Goal: Task Accomplishment & Management: Manage account settings

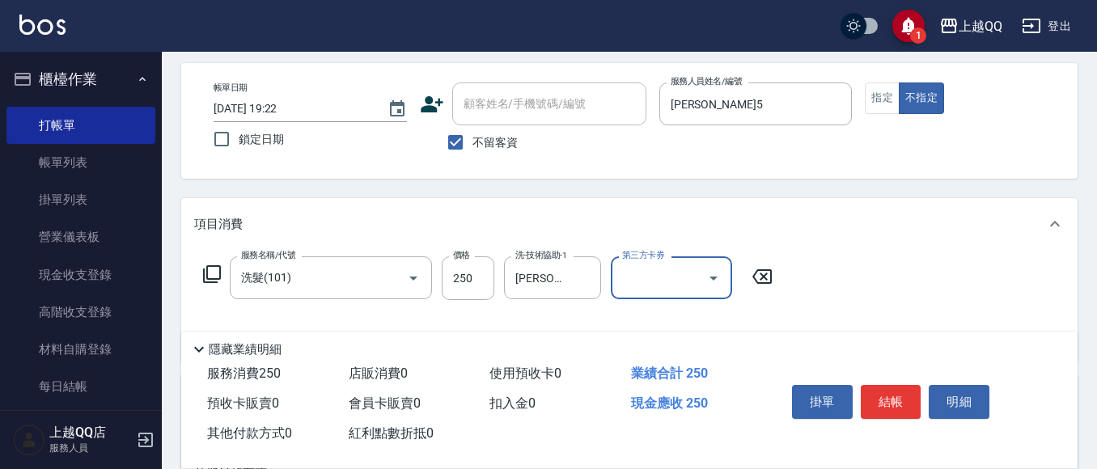
scroll to position [162, 0]
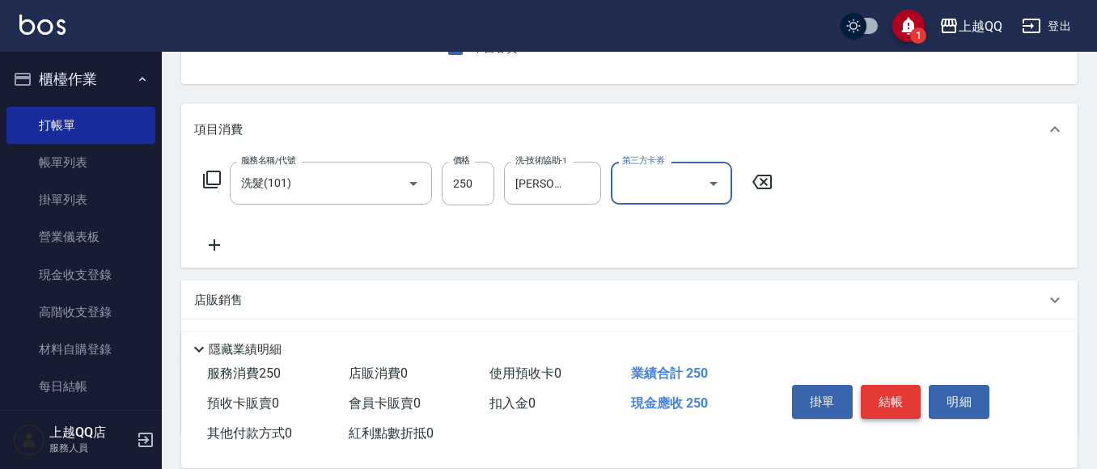
click at [902, 396] on button "結帳" at bounding box center [891, 402] width 61 height 34
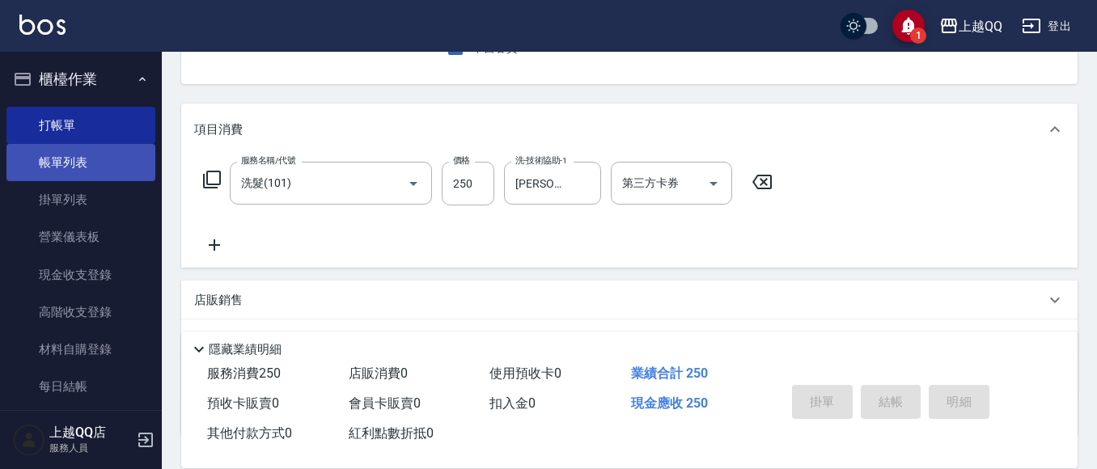
type input "2025/10/07 19:56"
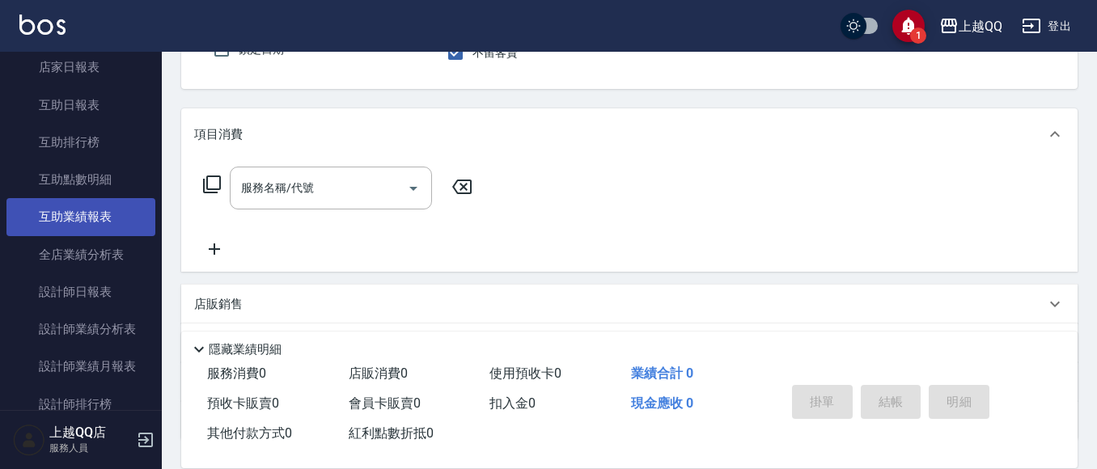
scroll to position [566, 0]
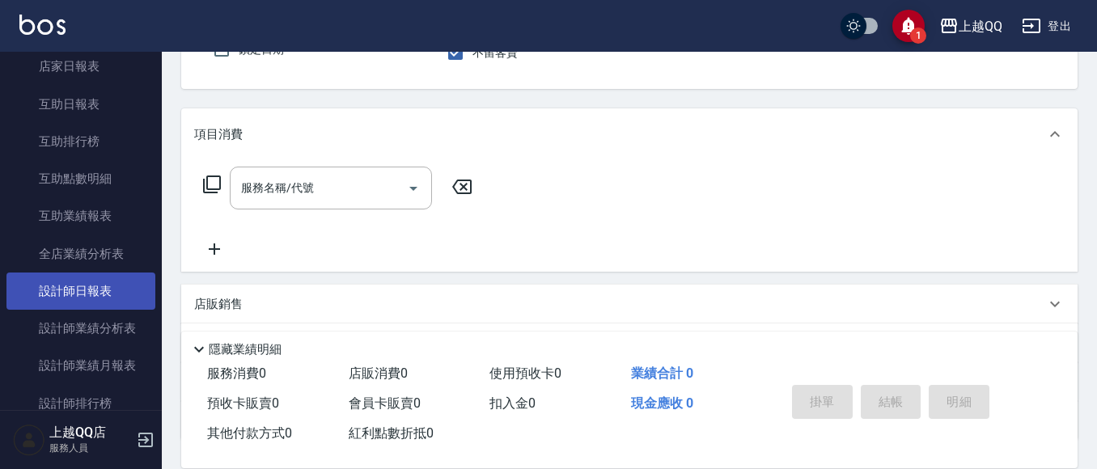
click at [127, 306] on link "設計師日報表" at bounding box center [80, 291] width 149 height 37
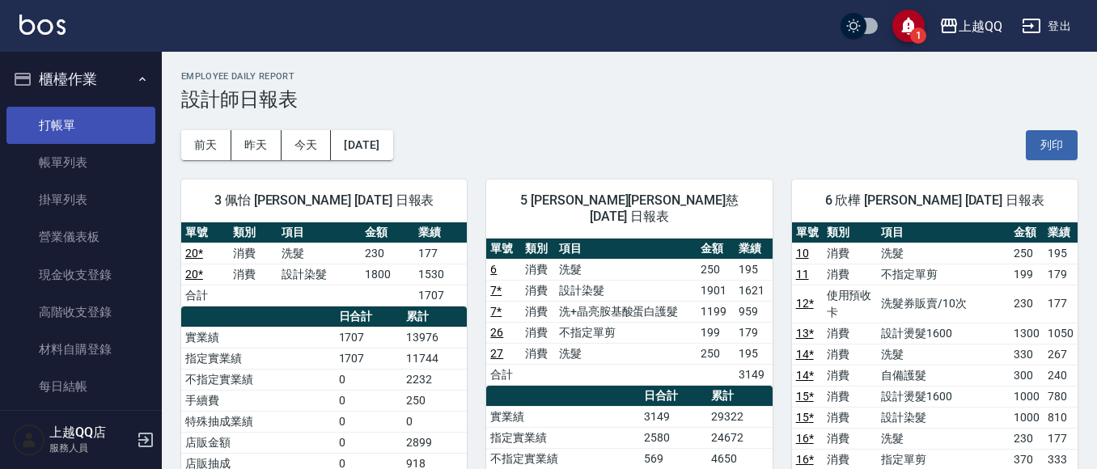
click at [108, 122] on link "打帳單" at bounding box center [80, 125] width 149 height 37
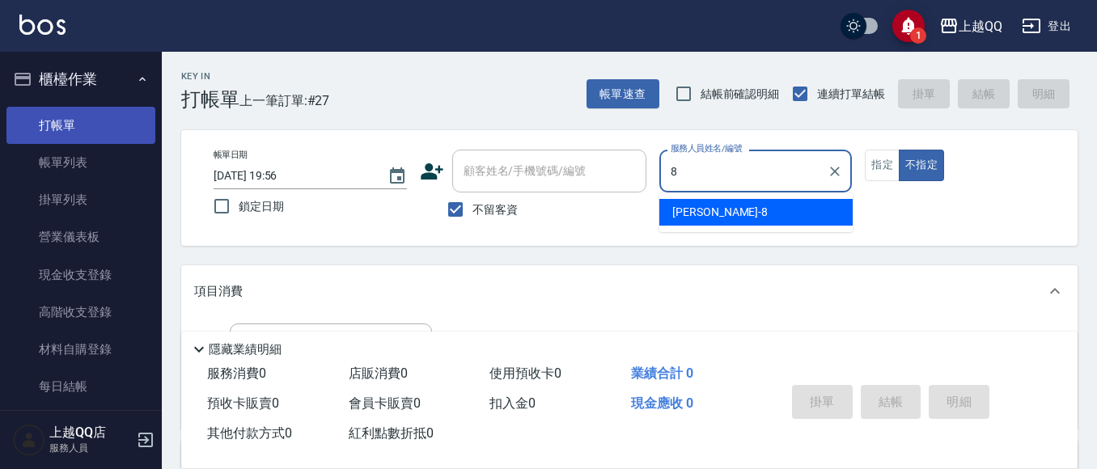
type input "孟穎-8"
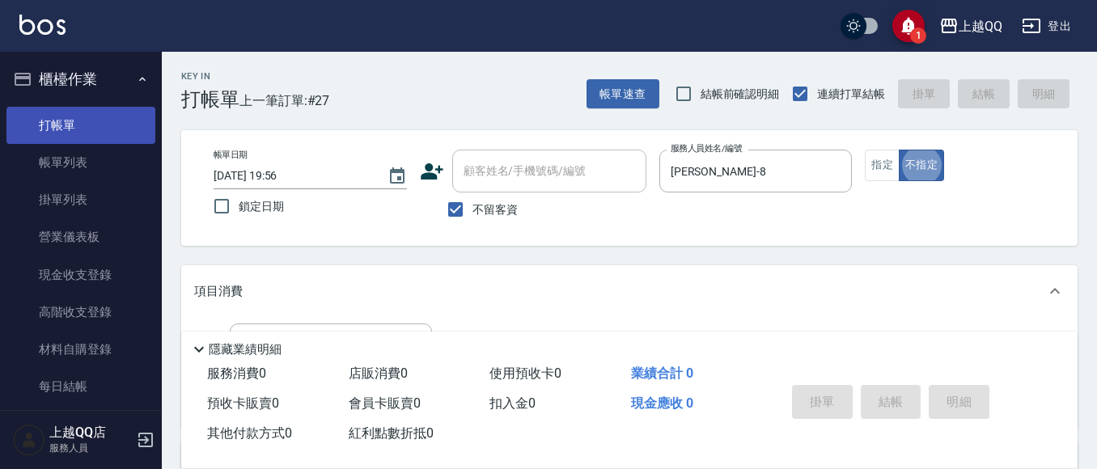
type button "false"
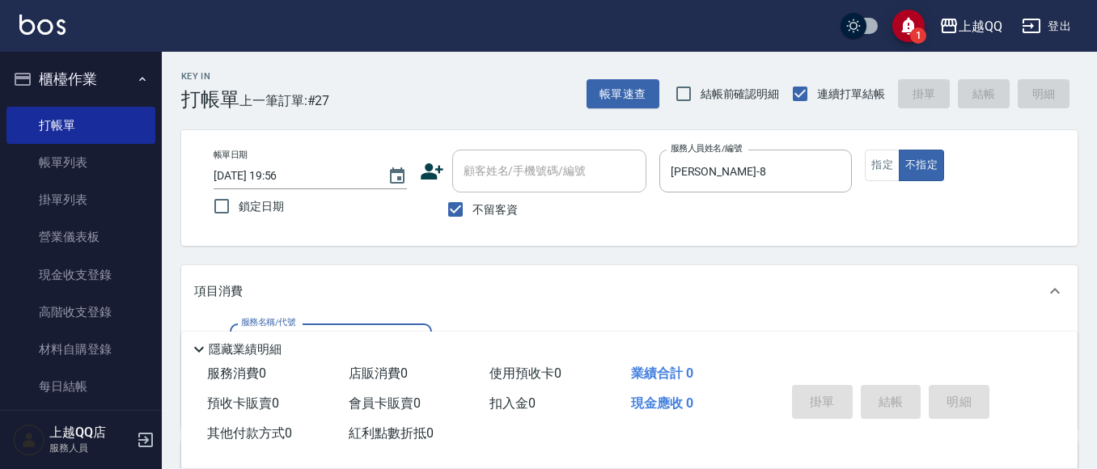
scroll to position [92, 0]
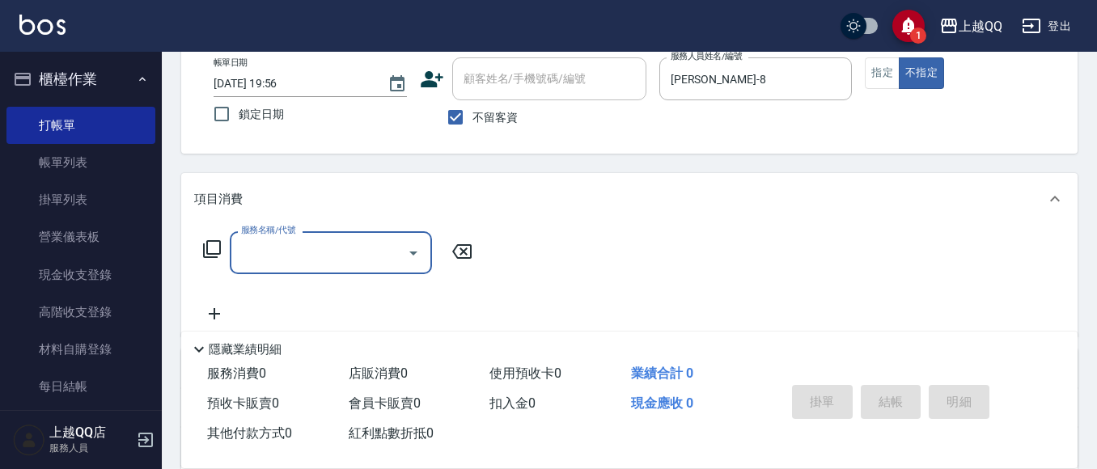
click at [219, 245] on icon at bounding box center [212, 249] width 18 height 18
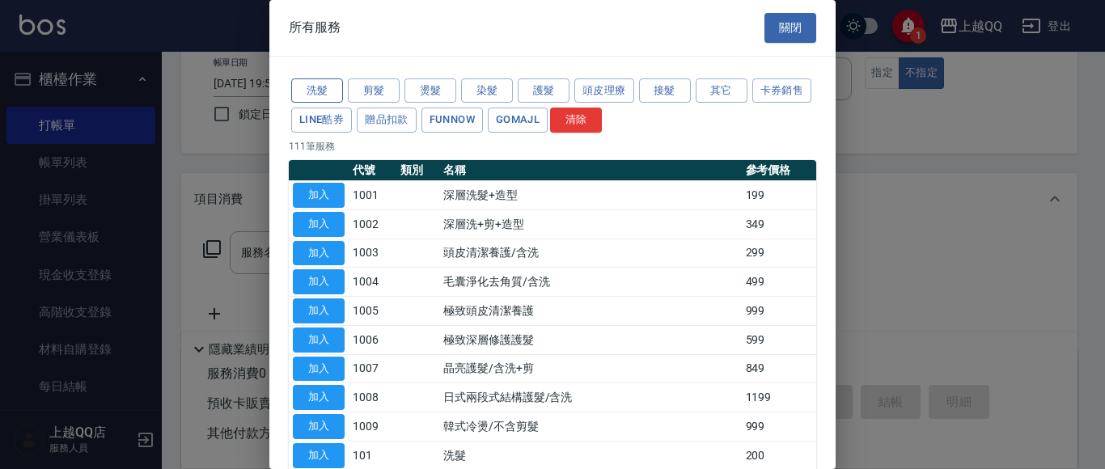
click at [321, 84] on button "洗髮" at bounding box center [317, 90] width 52 height 25
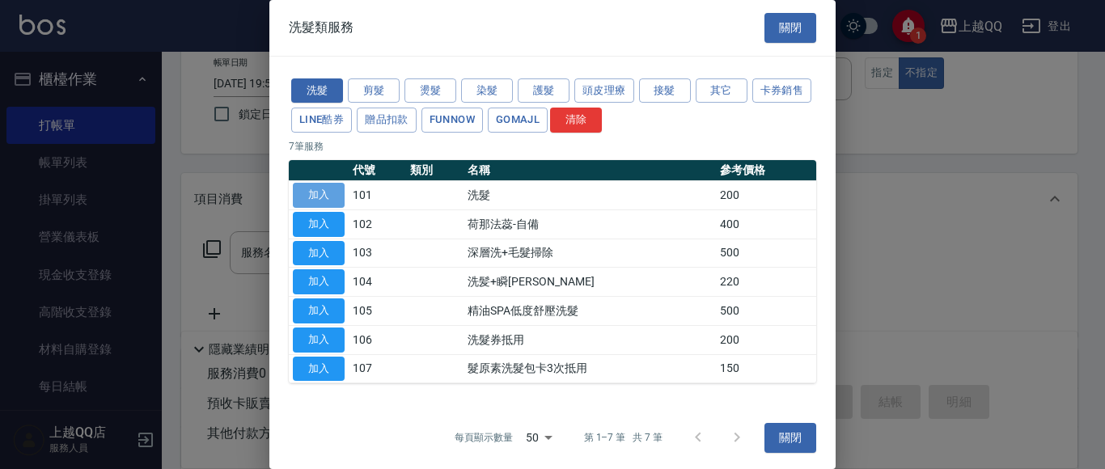
click at [333, 202] on button "加入" at bounding box center [319, 195] width 52 height 25
type input "洗髮(101)"
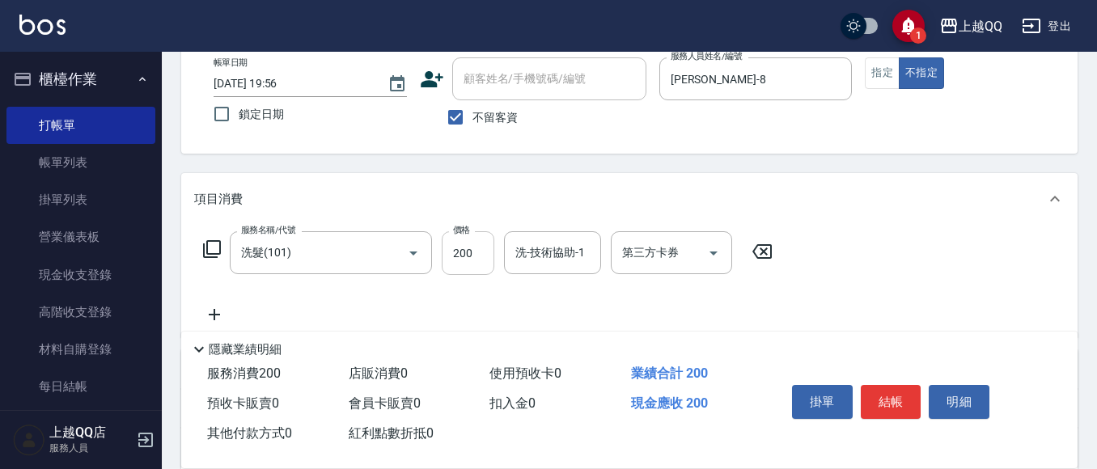
click at [475, 253] on input "200" at bounding box center [468, 253] width 53 height 44
type input "250"
click at [546, 258] on div "洗-技術協助-1 洗-技術協助-1" at bounding box center [552, 252] width 97 height 43
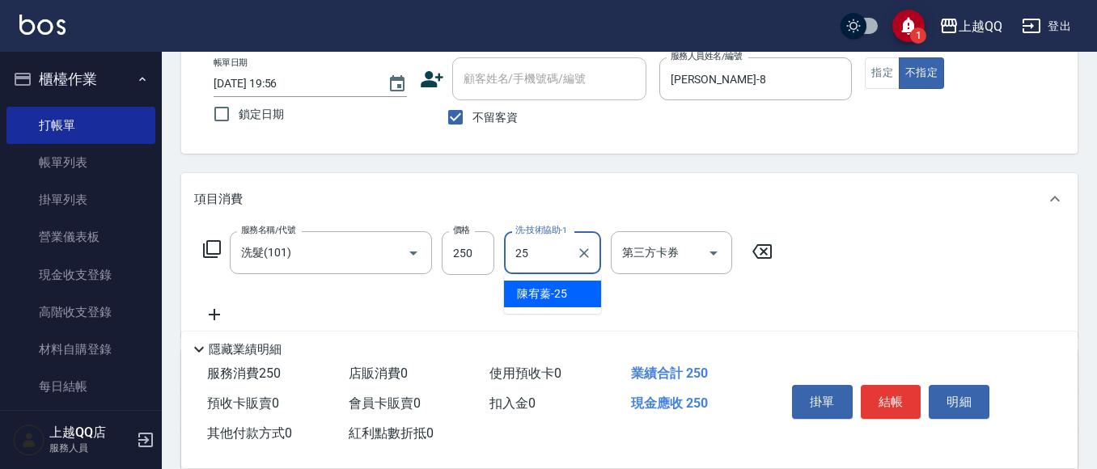
click at [548, 290] on span "陳宥蓁 -25" at bounding box center [542, 294] width 50 height 17
type input "陳宥蓁-25"
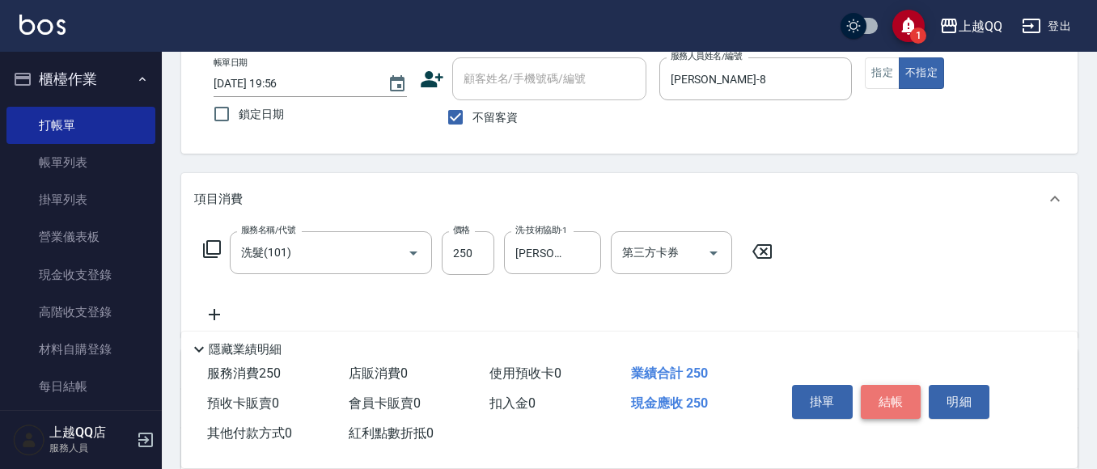
click at [879, 400] on button "結帳" at bounding box center [891, 402] width 61 height 34
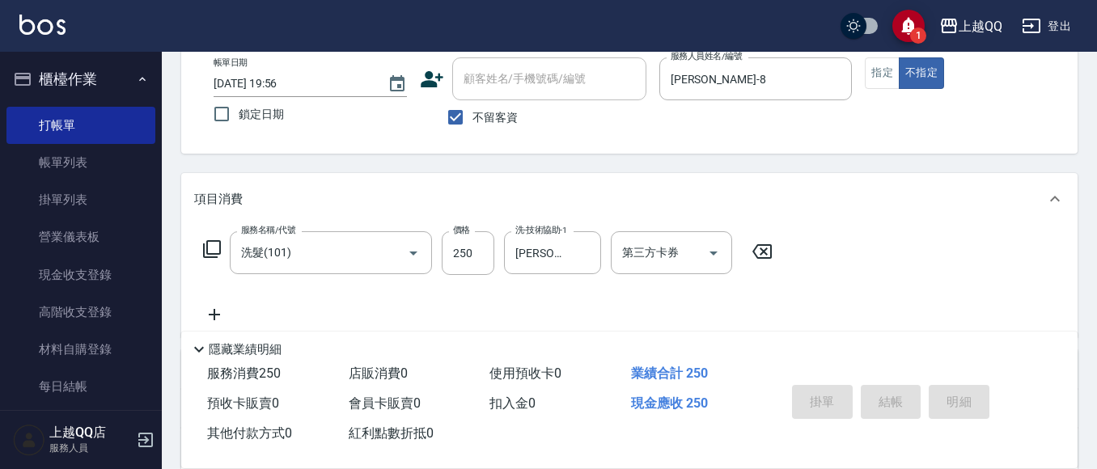
type input "2025/10/07 19:58"
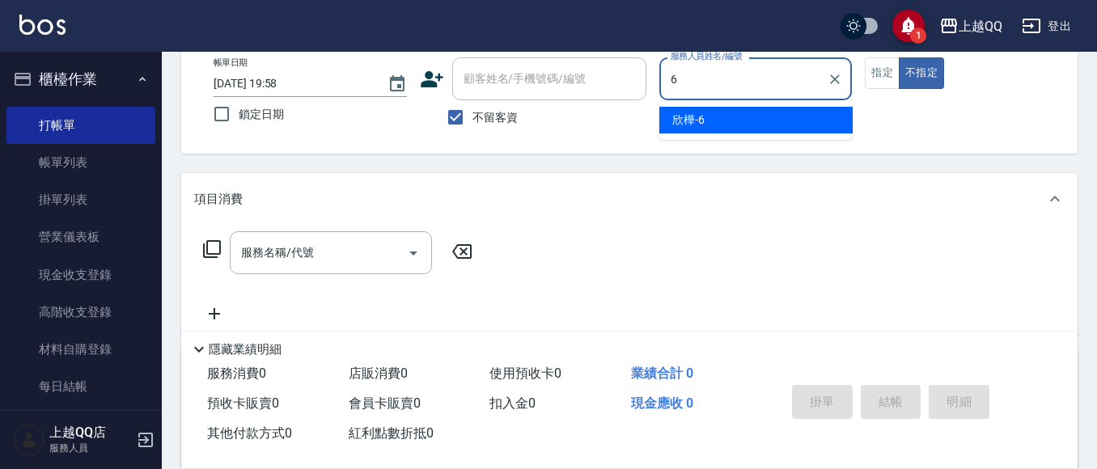
type input "欣樺-6"
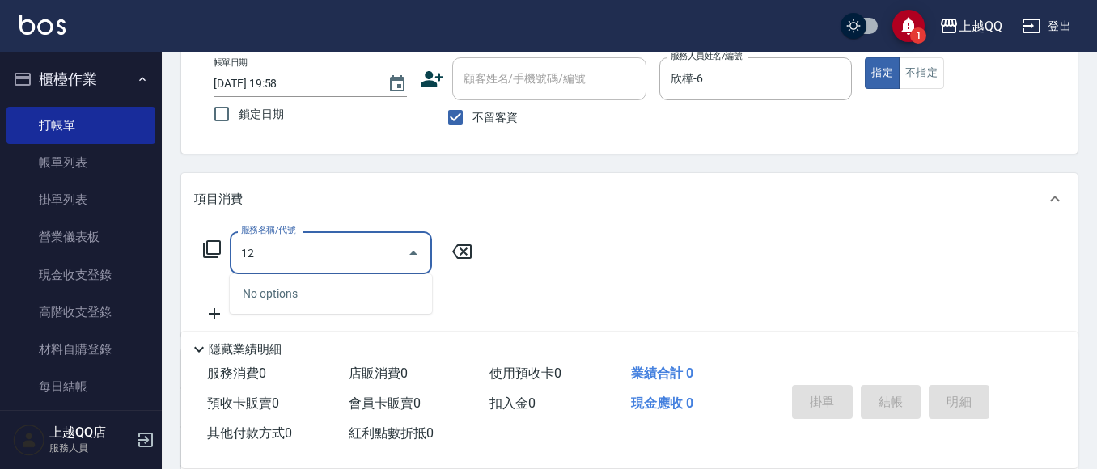
type input "1"
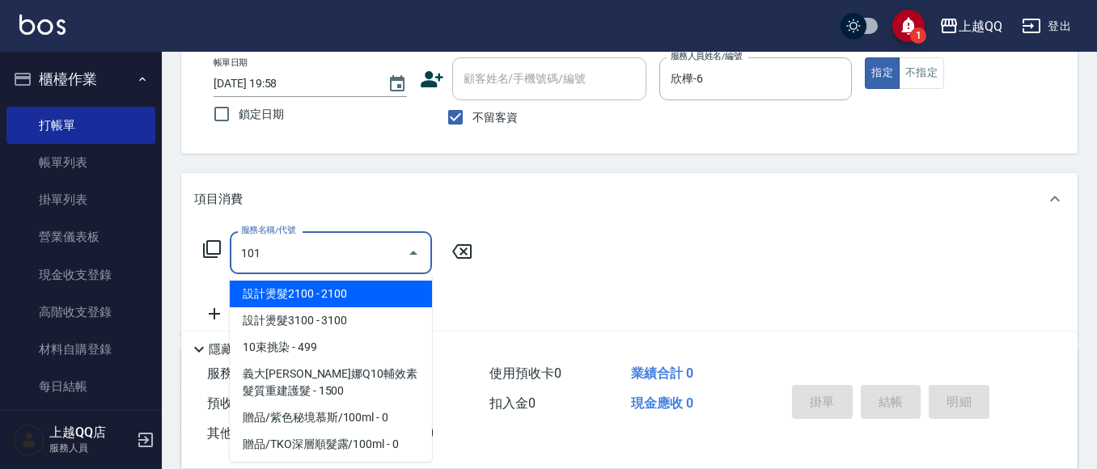
type input "洗髮(101)"
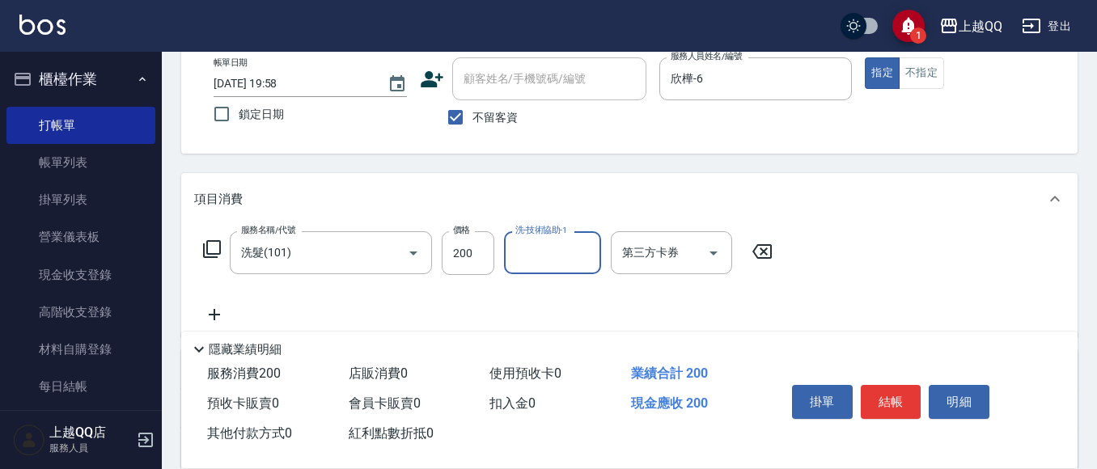
type input "2"
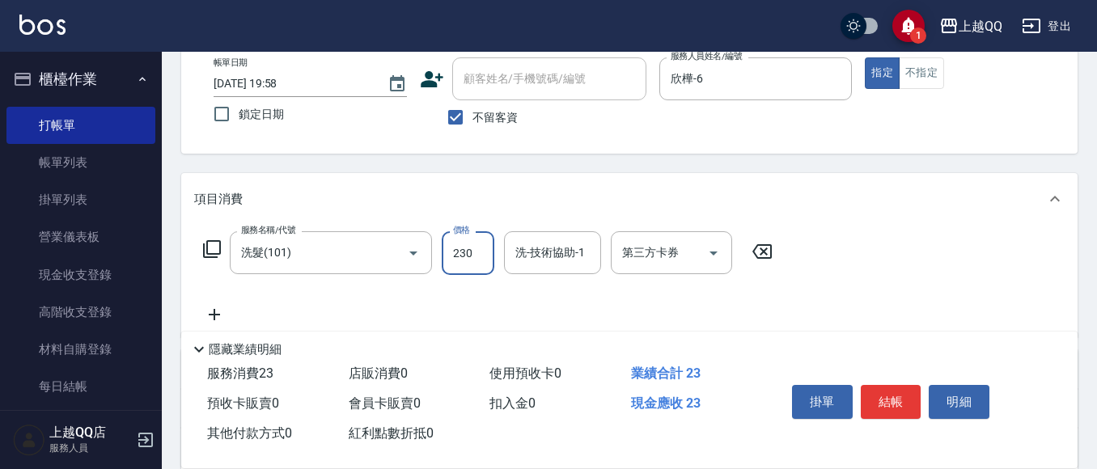
type input "230"
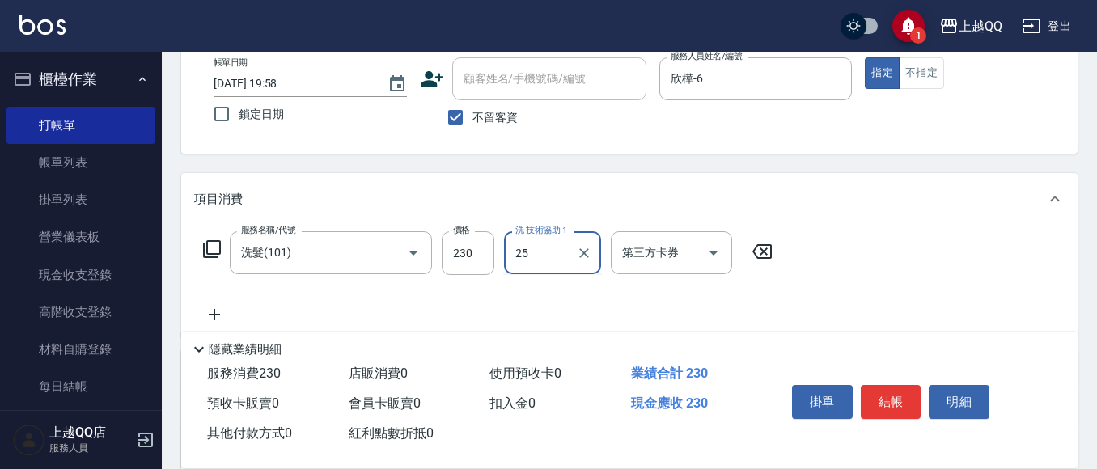
type input "陳宥蓁-25"
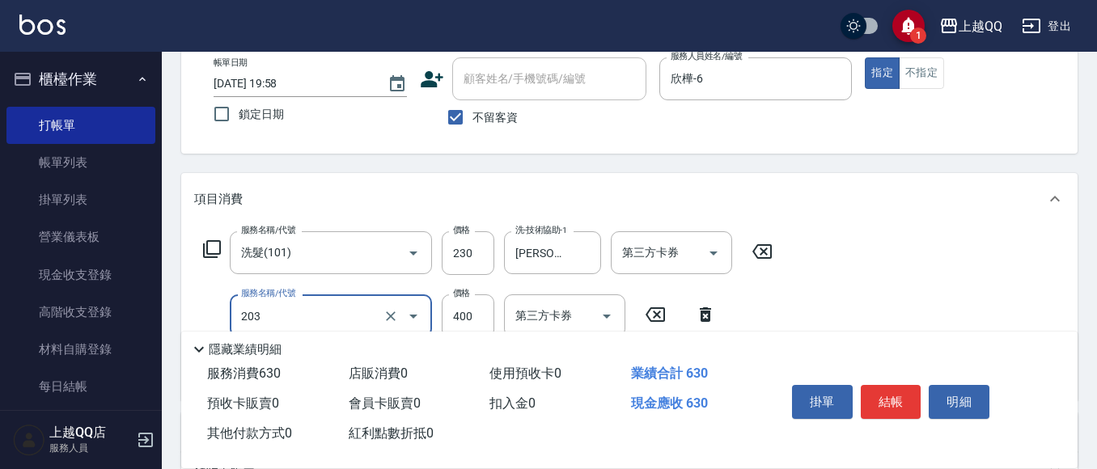
type input "指定單剪(203)"
type input "320"
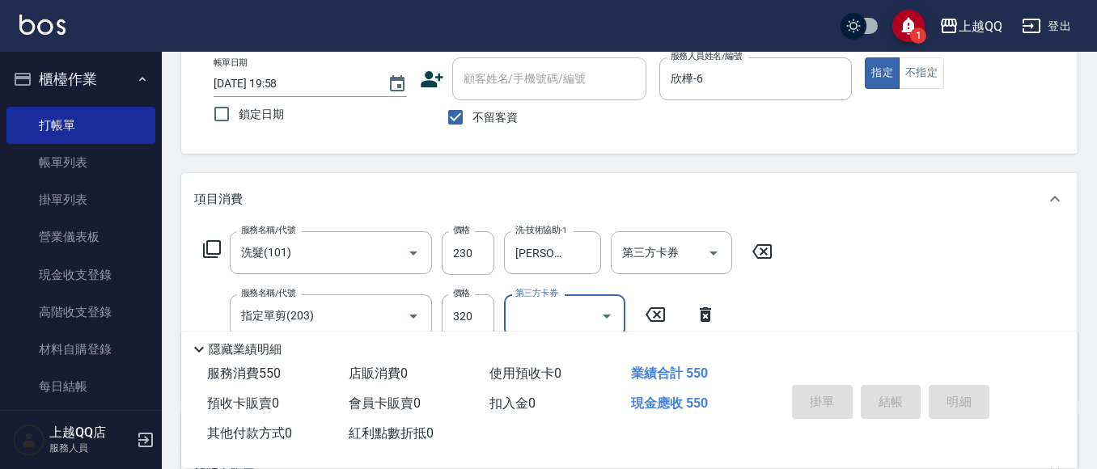
type input "2025/10/07 20:00"
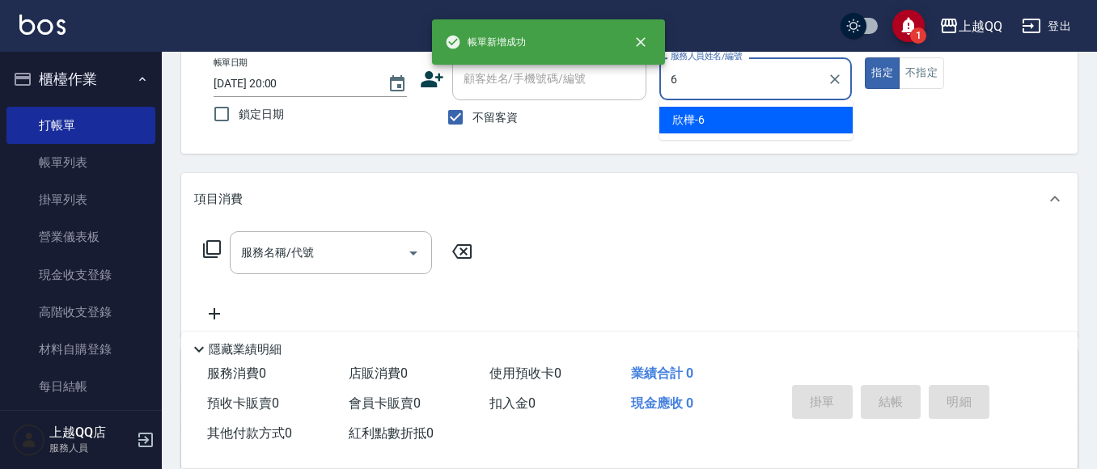
type input "欣樺-6"
type button "true"
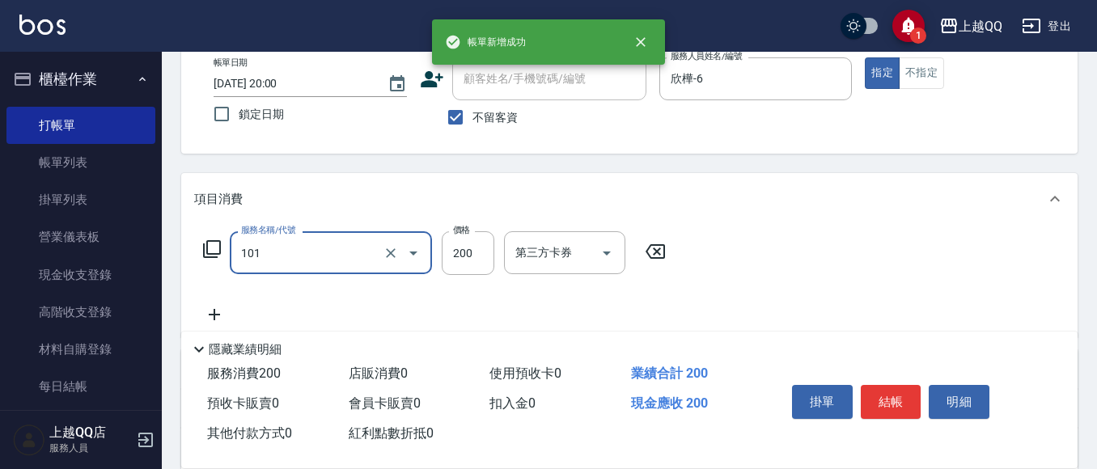
type input "洗髮(101)"
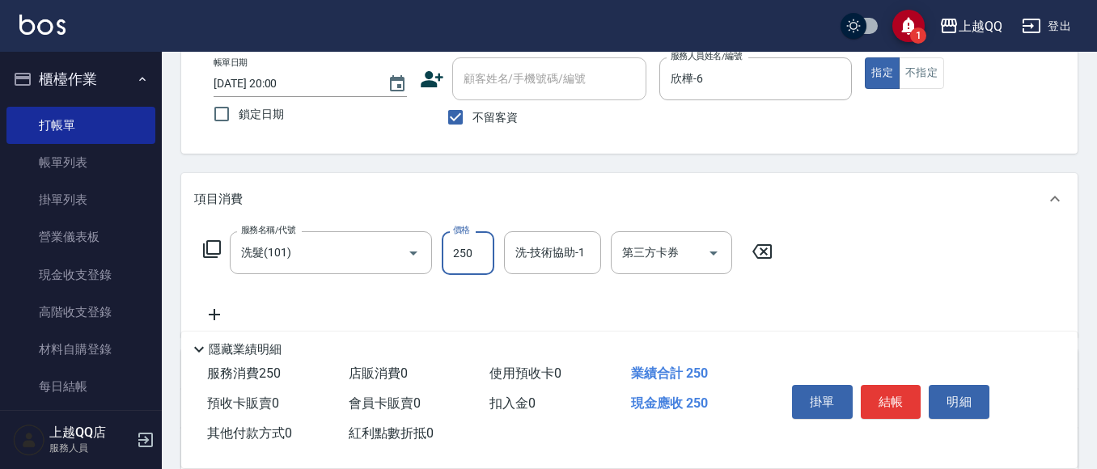
type input "250"
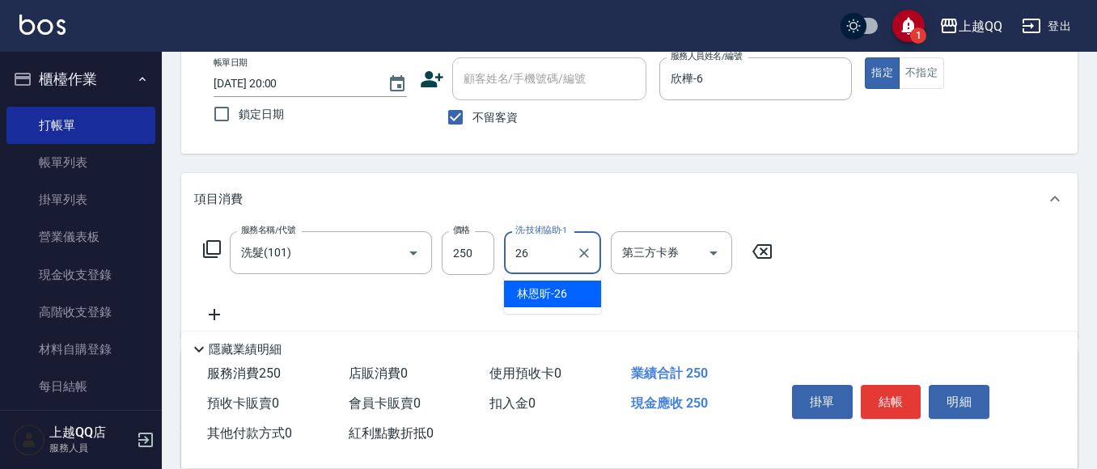
type input "林恩昕-26"
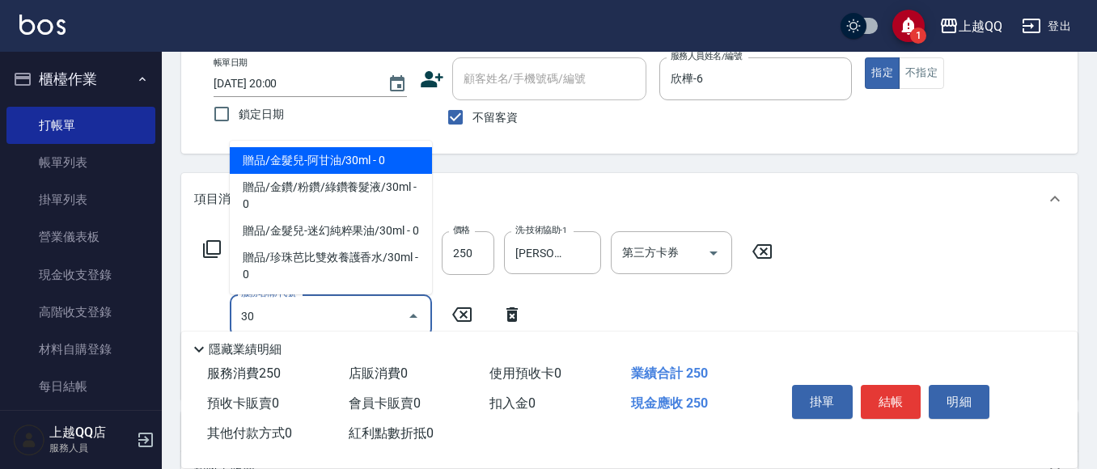
type input "3"
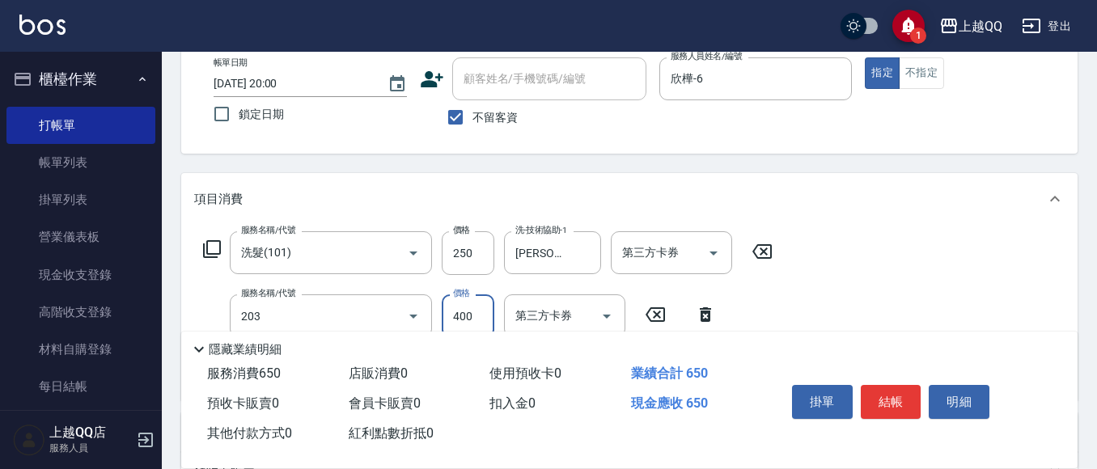
type input "指定單剪(203)"
type input "320"
click at [577, 248] on icon "Clear" at bounding box center [584, 253] width 16 height 16
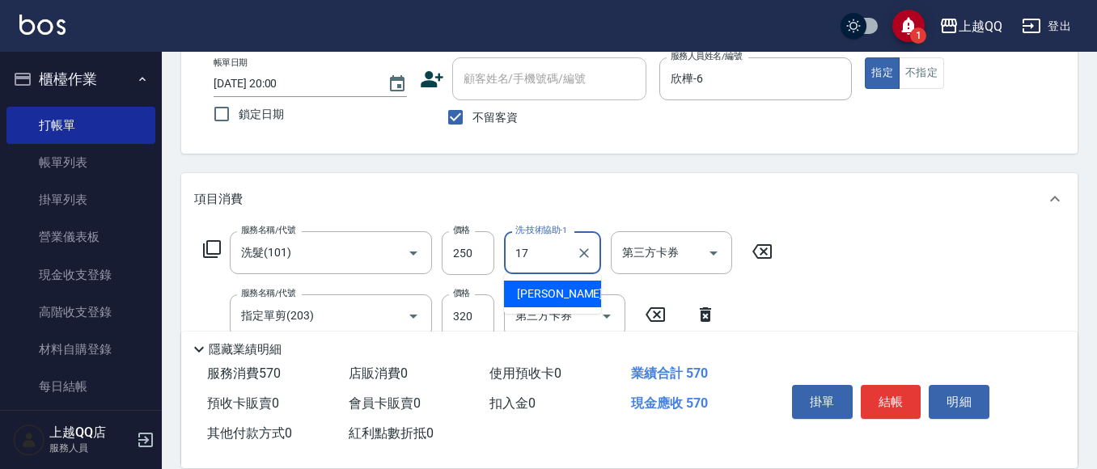
type input "心佑-17"
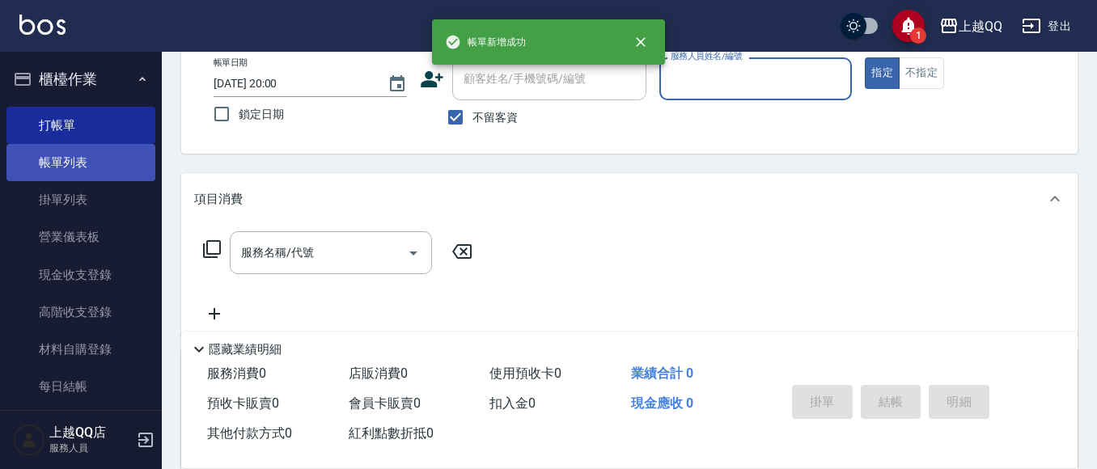
click at [57, 162] on link "帳單列表" at bounding box center [80, 162] width 149 height 37
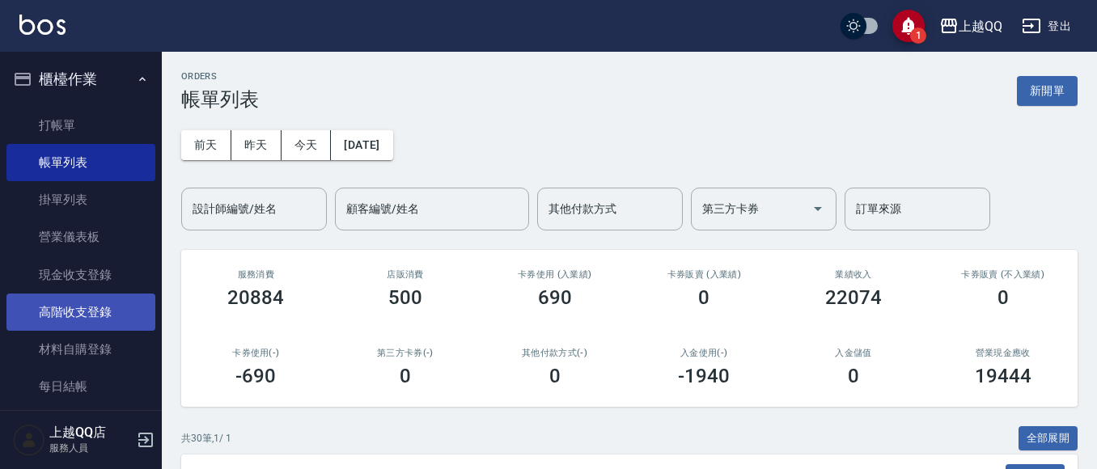
scroll to position [243, 0]
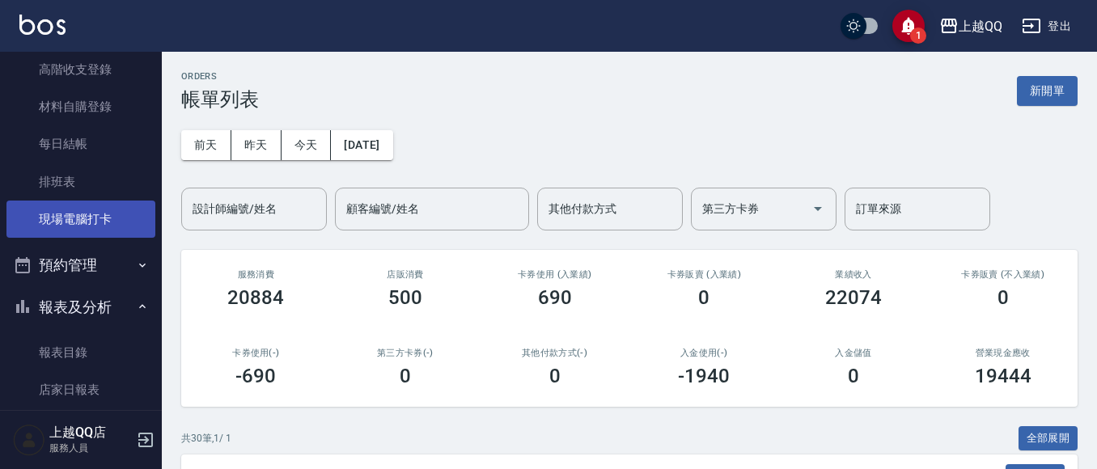
click at [114, 220] on link "現場電腦打卡" at bounding box center [80, 219] width 149 height 37
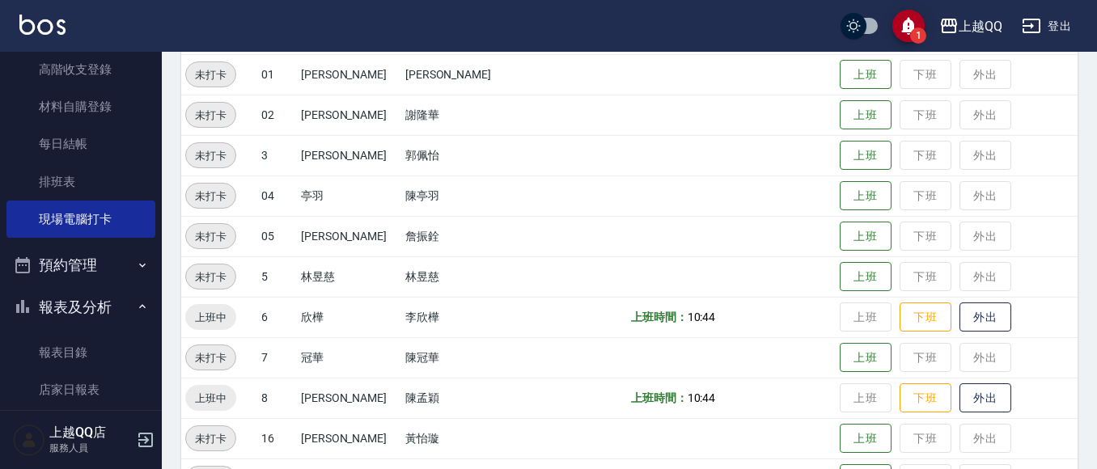
scroll to position [324, 0]
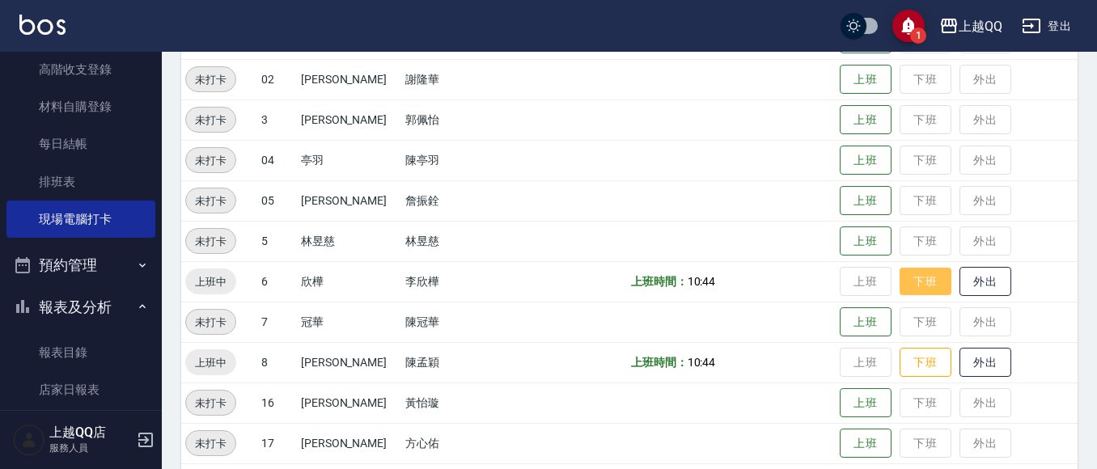
click at [907, 278] on button "下班" at bounding box center [926, 282] width 52 height 28
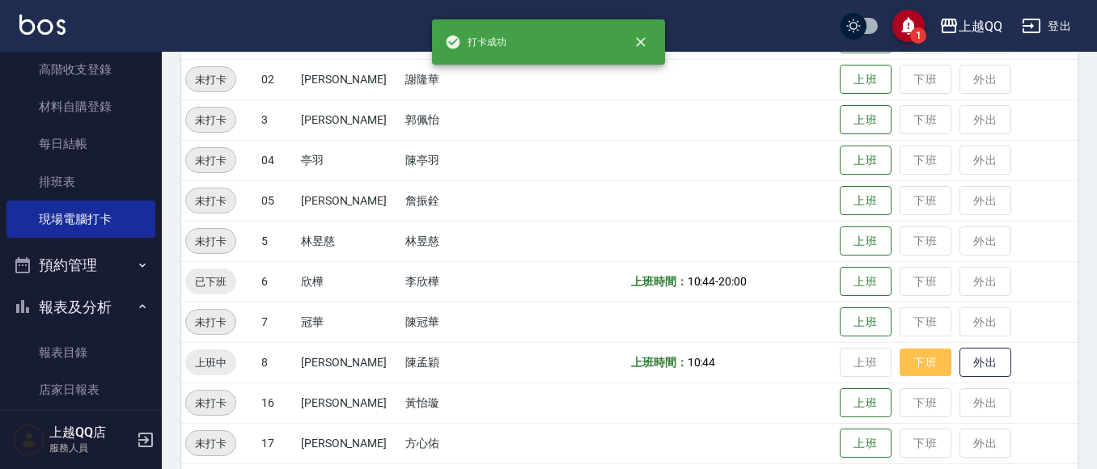
click at [907, 358] on button "下班" at bounding box center [926, 363] width 52 height 28
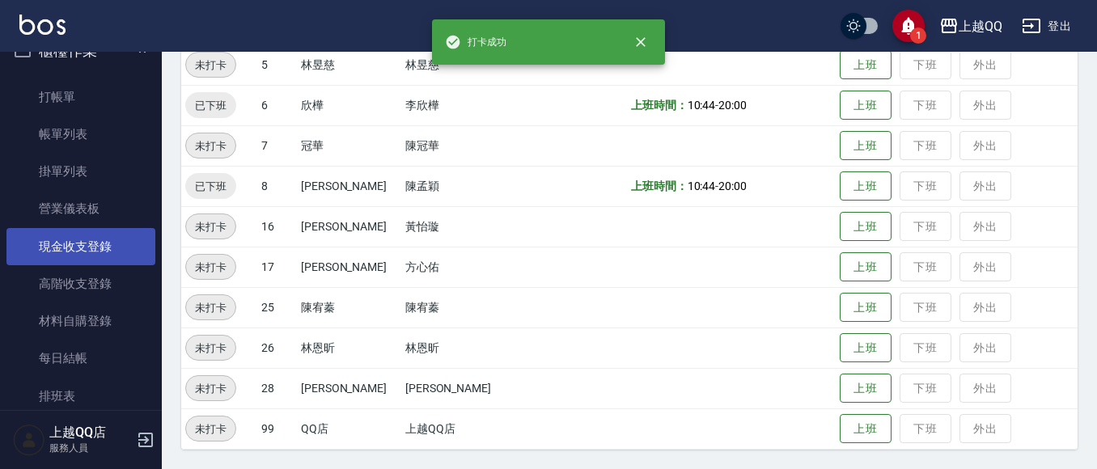
scroll to position [0, 0]
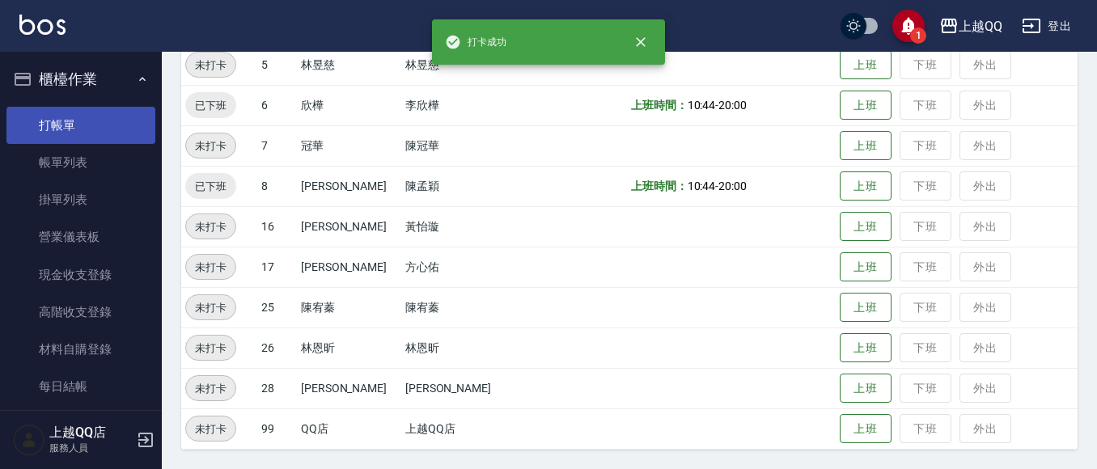
click at [100, 134] on link "打帳單" at bounding box center [80, 125] width 149 height 37
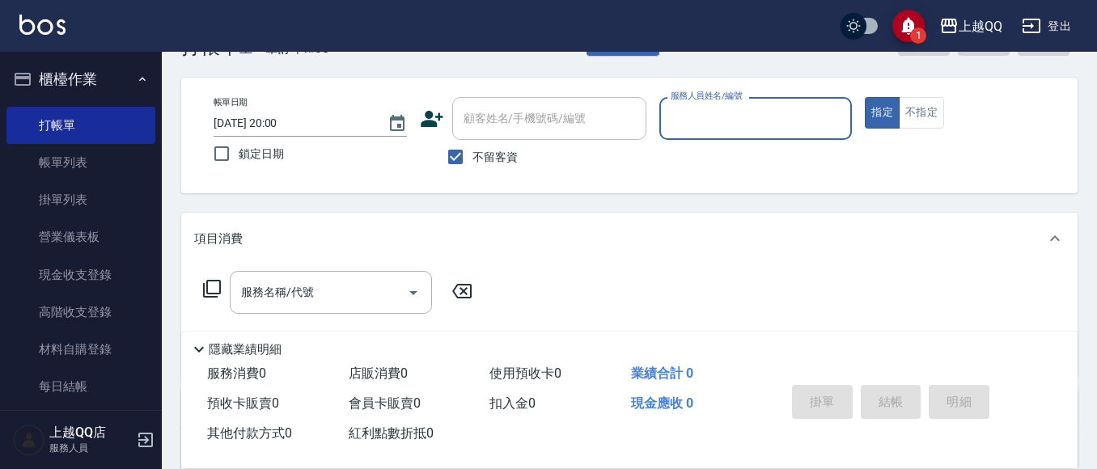
scroll to position [81, 0]
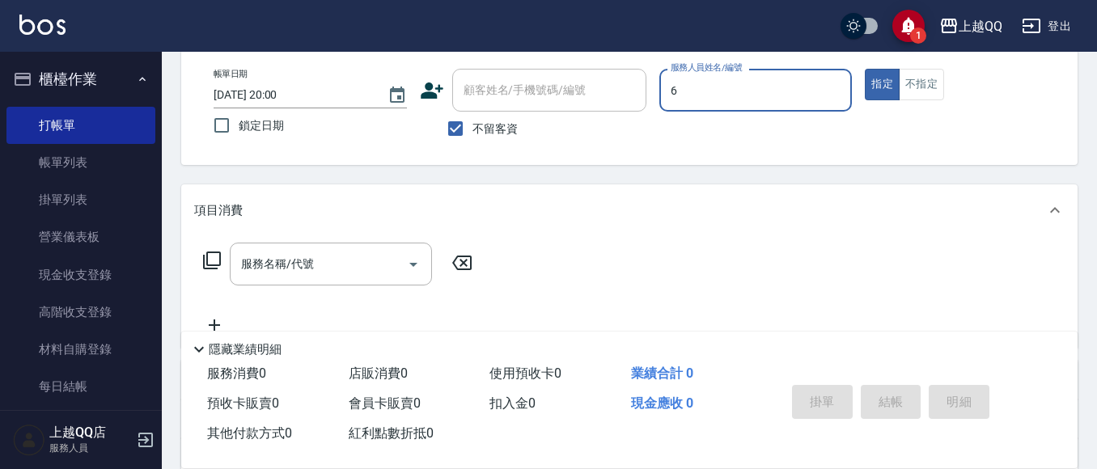
type input "欣樺-6"
type button "true"
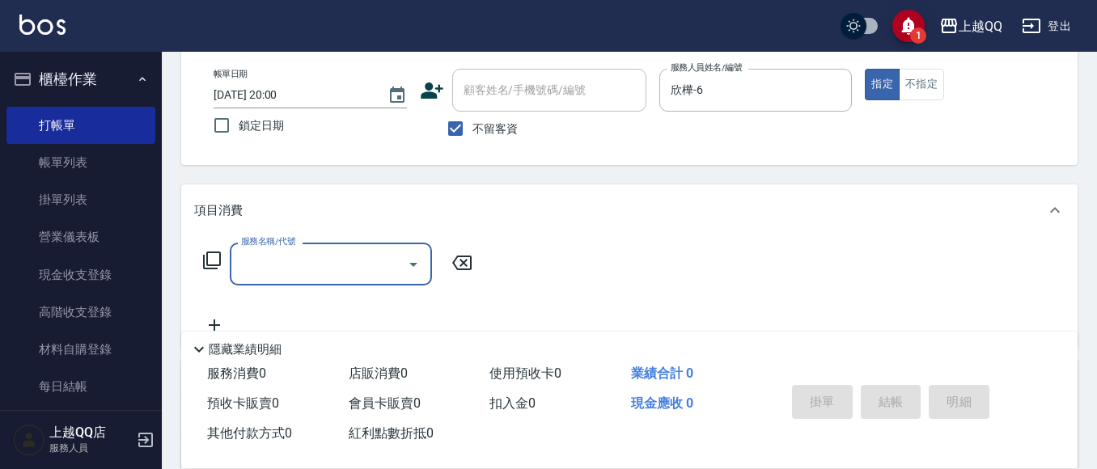
drag, startPoint x: 473, startPoint y: 124, endPoint x: 497, endPoint y: 87, distance: 44.0
click at [474, 122] on span "不留客資" at bounding box center [495, 129] width 45 height 17
click at [473, 122] on input "不留客資" at bounding box center [456, 129] width 34 height 34
checkbox input "false"
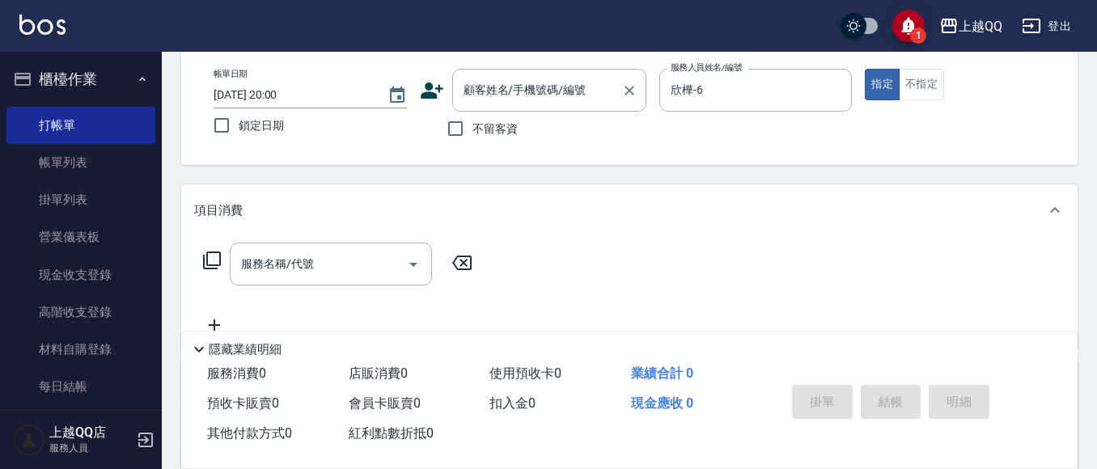
click at [497, 83] on div "顧客姓名/手機號碼/編號 顧客姓名/手機號碼/編號" at bounding box center [549, 90] width 194 height 43
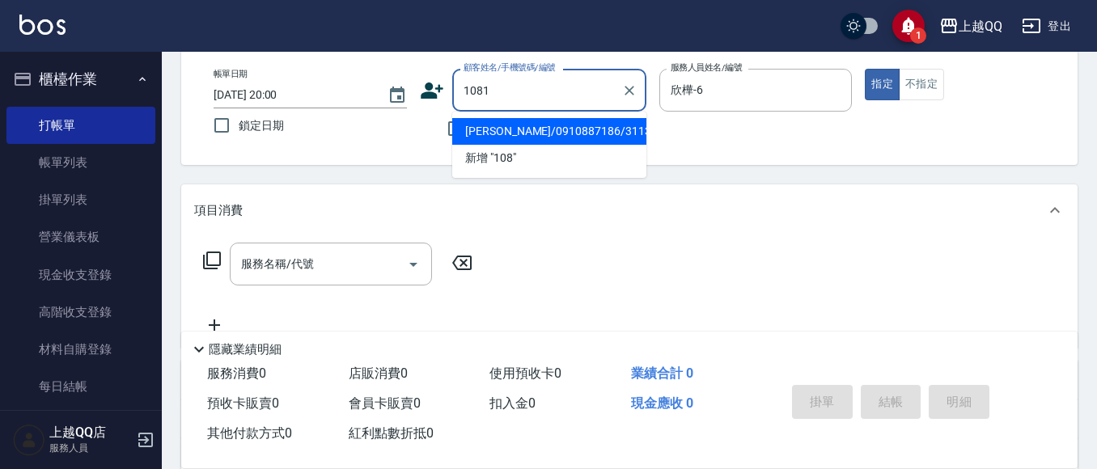
type input "1081"
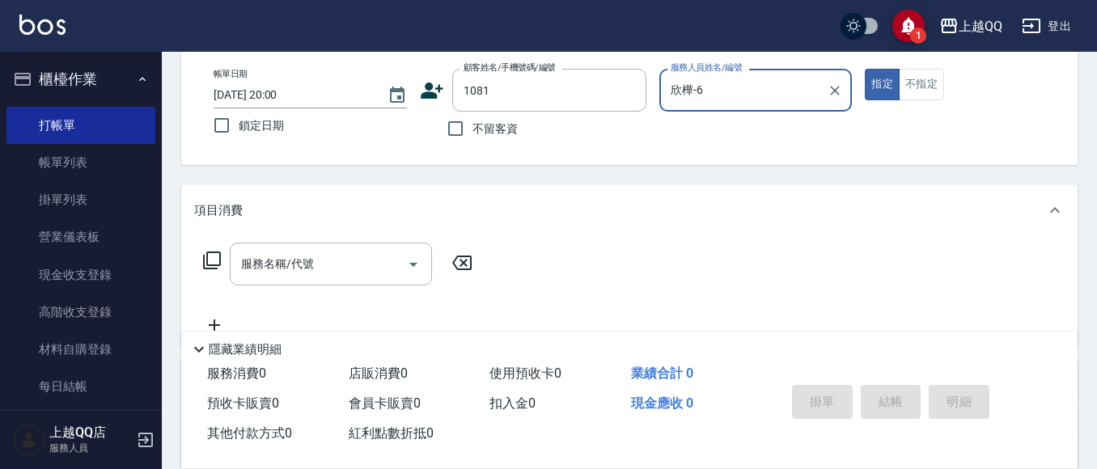
click at [865, 69] on button "指定" at bounding box center [882, 85] width 35 height 32
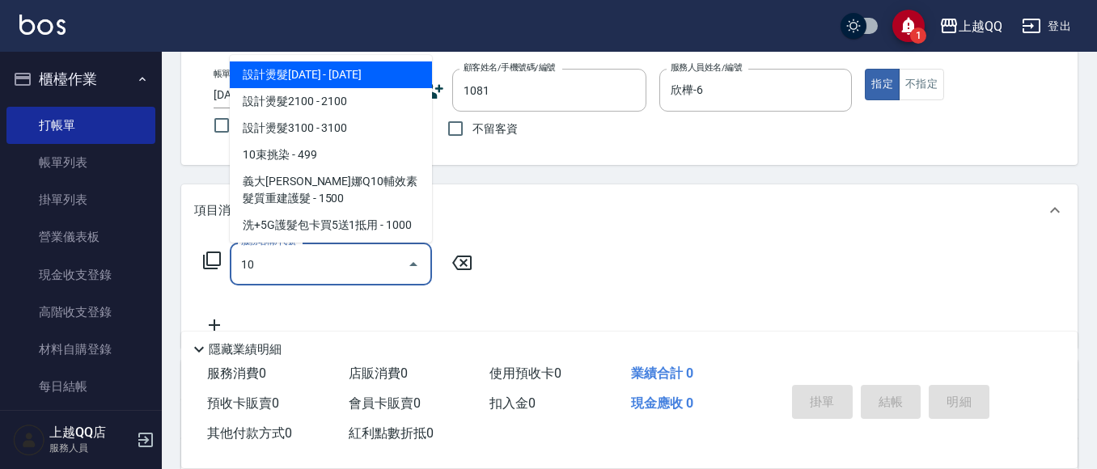
type input "101"
type input "楊玉沛/0988603336/1081"
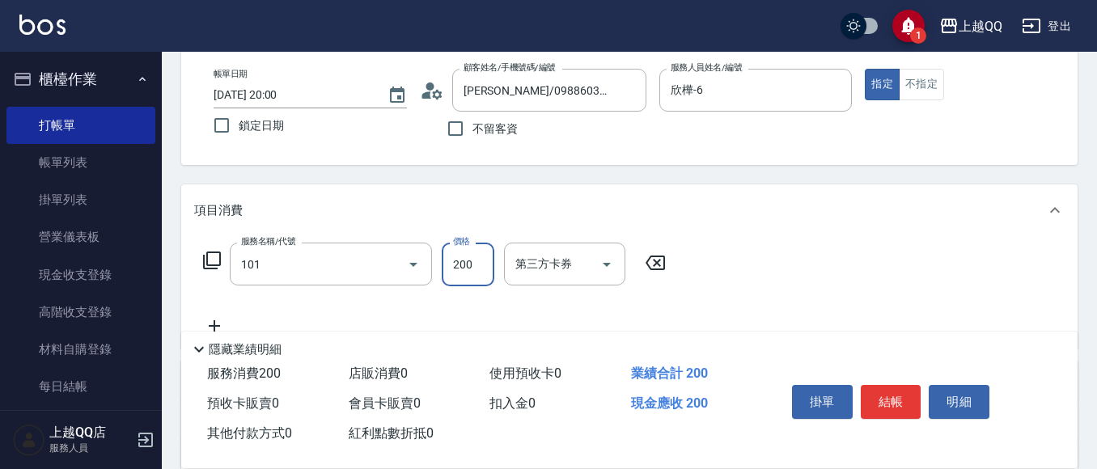
type input "洗髮(101)"
type input "230"
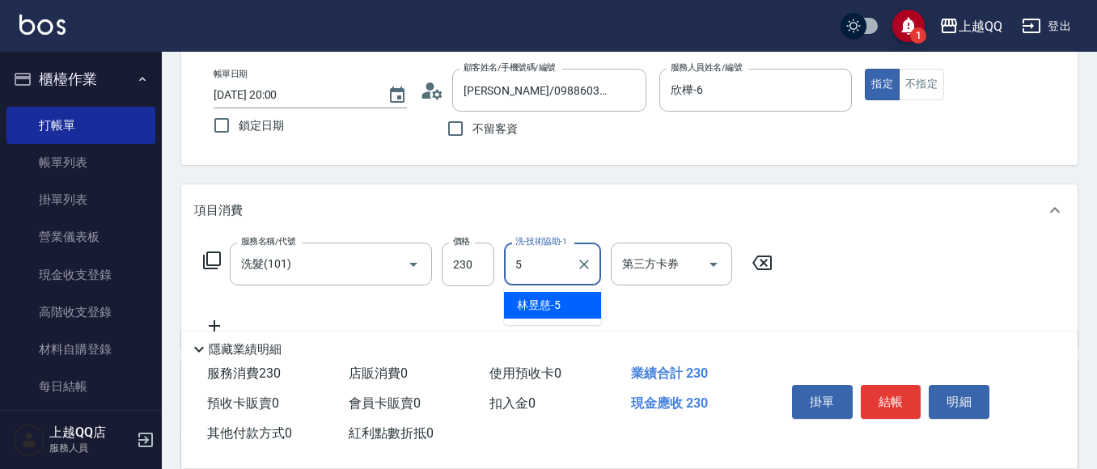
type input "林昱慈-5"
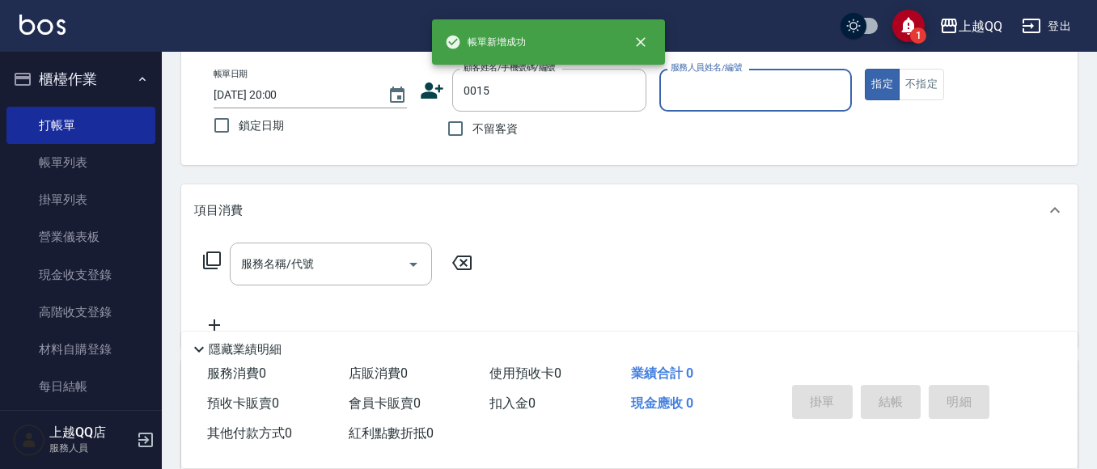
click at [865, 69] on button "指定" at bounding box center [882, 85] width 35 height 32
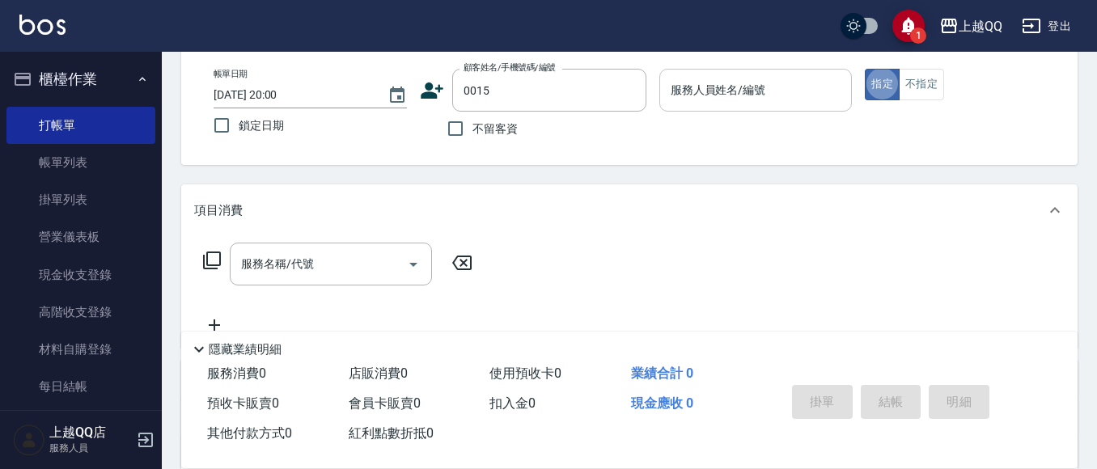
type input "袁庭萱/0955020415/0015"
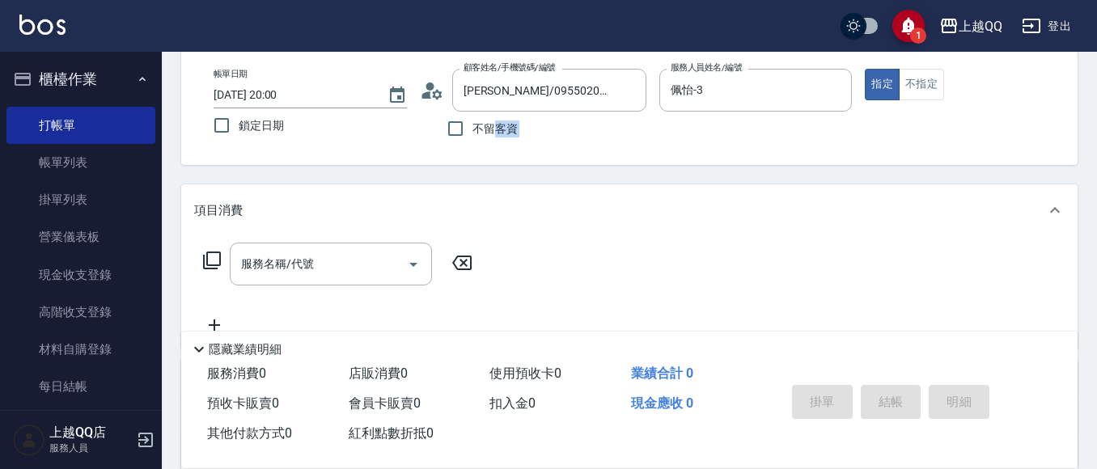
drag, startPoint x: 747, startPoint y: 64, endPoint x: 498, endPoint y: 114, distance: 253.5
click at [498, 114] on div "帳單日期 2025/10/07 20:00 鎖定日期 顧客姓名/手機號碼/編號 袁庭萱/0955020415/0015 顧客姓名/手機號碼/編號 不留客資 服…" at bounding box center [629, 107] width 897 height 116
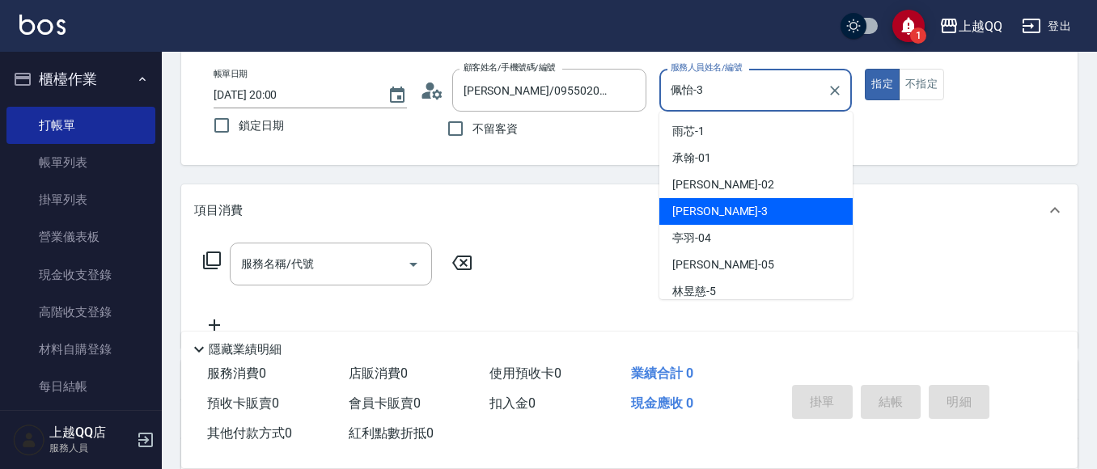
drag, startPoint x: 723, startPoint y: 92, endPoint x: 436, endPoint y: 84, distance: 286.6
click at [436, 86] on div "帳單日期 2025/10/07 20:00 鎖定日期 顧客姓名/手機號碼/編號 袁庭萱/0955020415/0015 顧客姓名/手機號碼/編號 不留客資 服…" at bounding box center [630, 107] width 858 height 77
type input "欣樺-6"
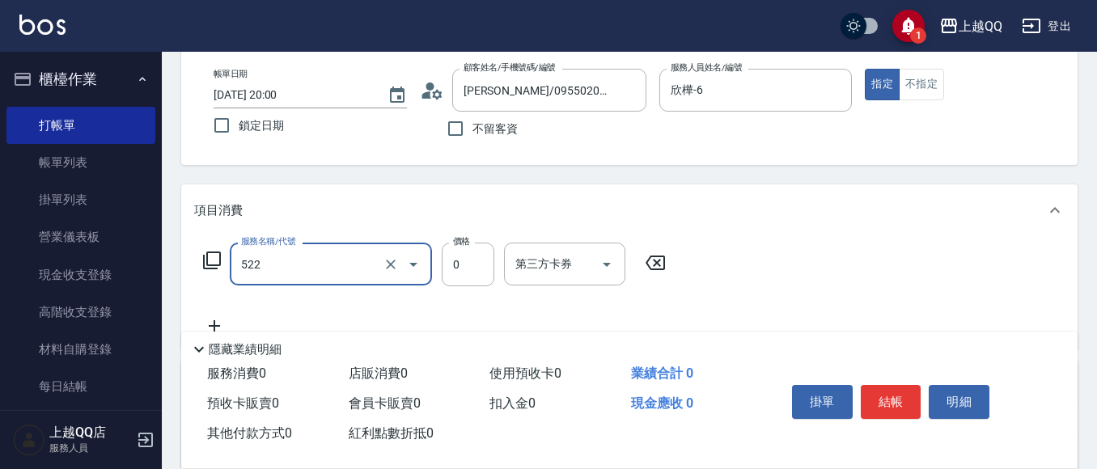
type input "免費護髮(522)"
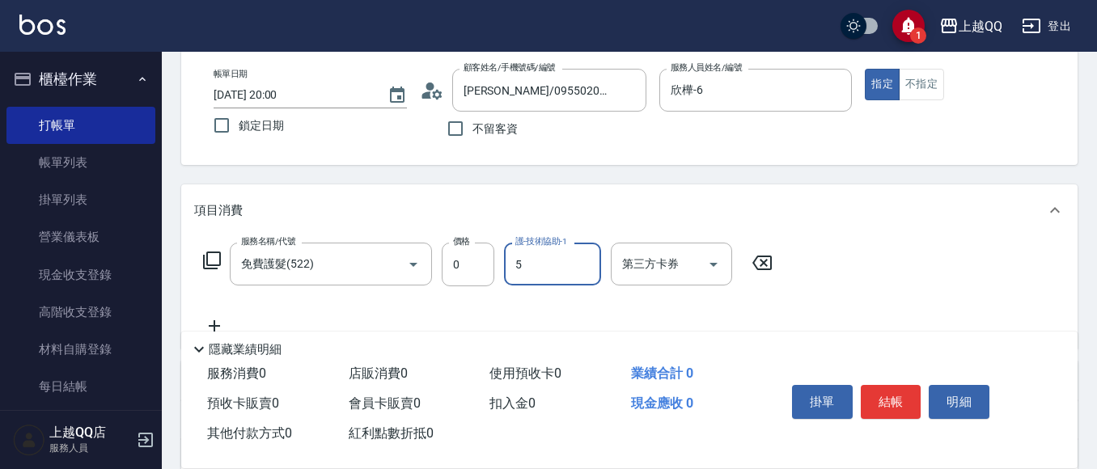
type input "林昱慈-5"
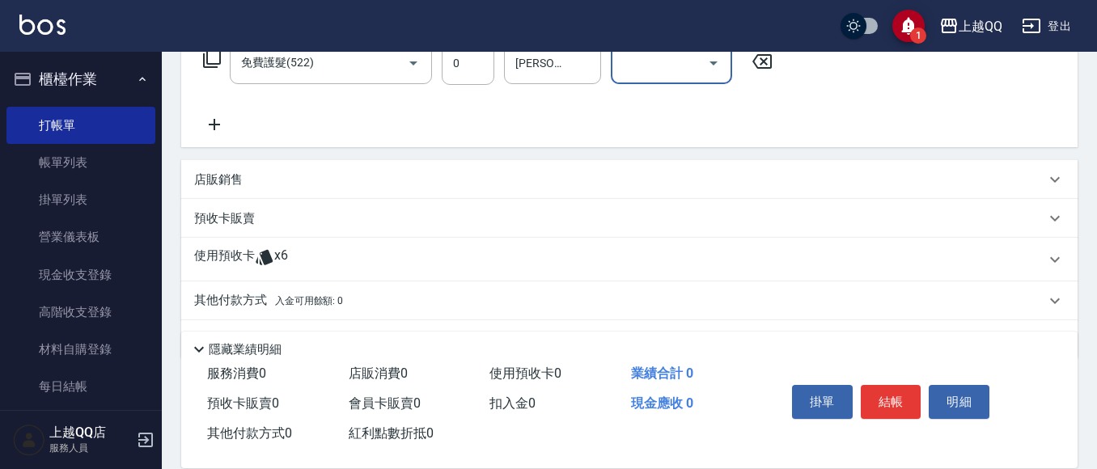
scroll to position [324, 0]
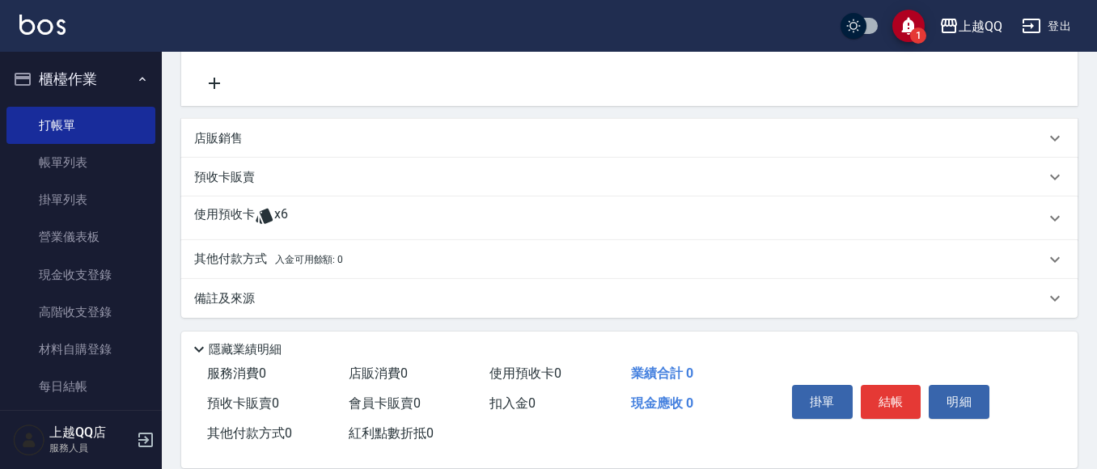
click at [212, 188] on div "預收卡販賣" at bounding box center [629, 177] width 897 height 39
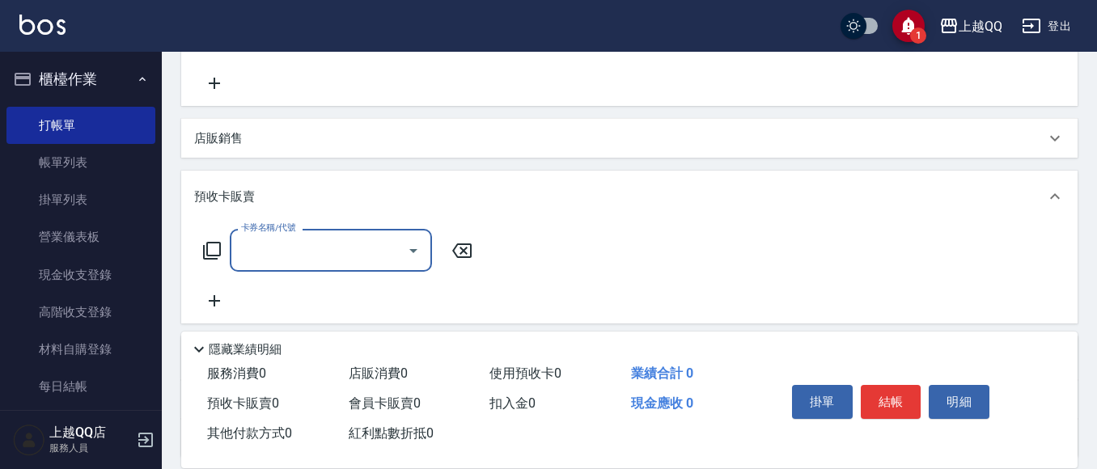
scroll to position [0, 0]
click at [244, 200] on p "預收卡販賣" at bounding box center [224, 197] width 61 height 17
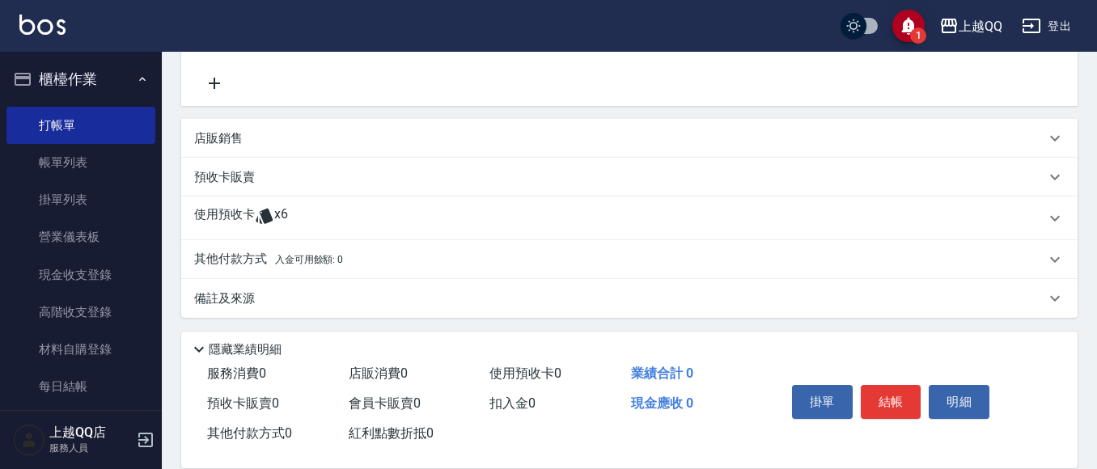
drag, startPoint x: 278, startPoint y: 210, endPoint x: 314, endPoint y: 289, distance: 87.3
click at [278, 210] on span "x6" at bounding box center [281, 218] width 14 height 24
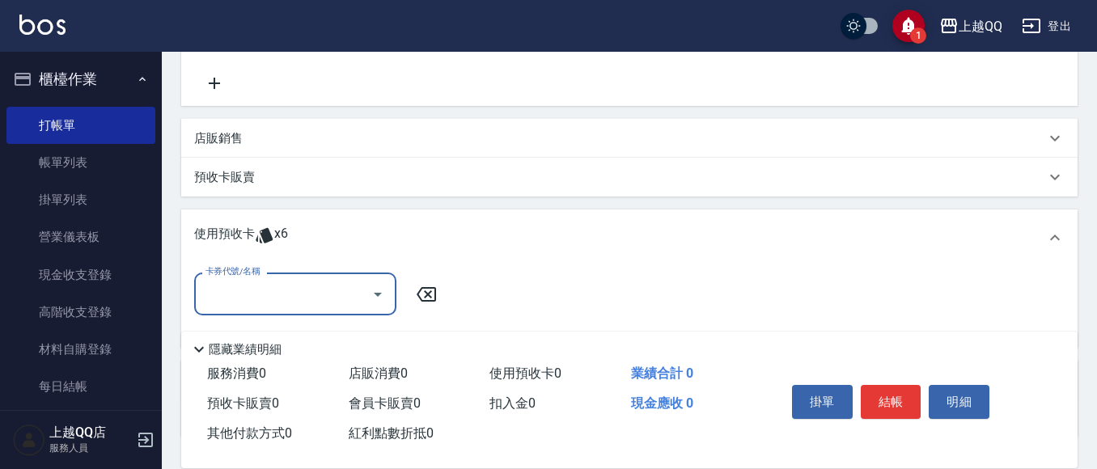
drag, startPoint x: 316, startPoint y: 278, endPoint x: 333, endPoint y: 310, distance: 36.6
click at [319, 279] on div "卡券代號/名稱" at bounding box center [295, 294] width 202 height 43
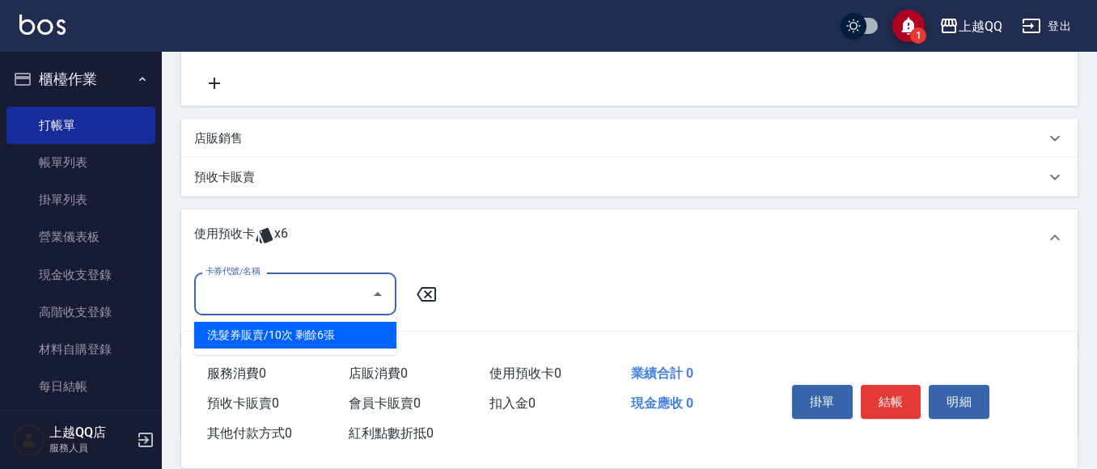
drag, startPoint x: 343, startPoint y: 339, endPoint x: 683, endPoint y: 322, distance: 340.3
click at [346, 338] on div "洗髮券販賣/10次 剩餘6張" at bounding box center [295, 335] width 202 height 27
type input "洗髮券販賣/10次"
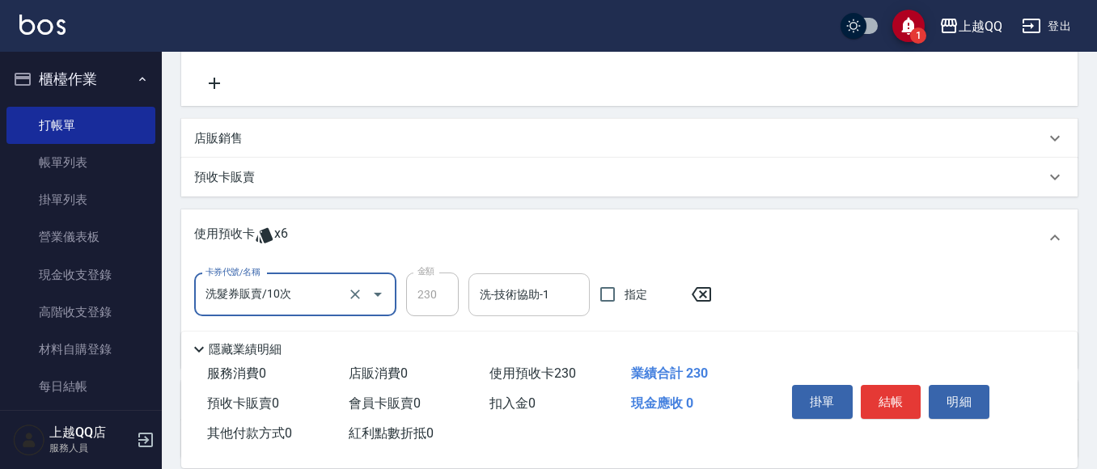
click at [469, 277] on div "洗-技術協助-1" at bounding box center [529, 295] width 121 height 43
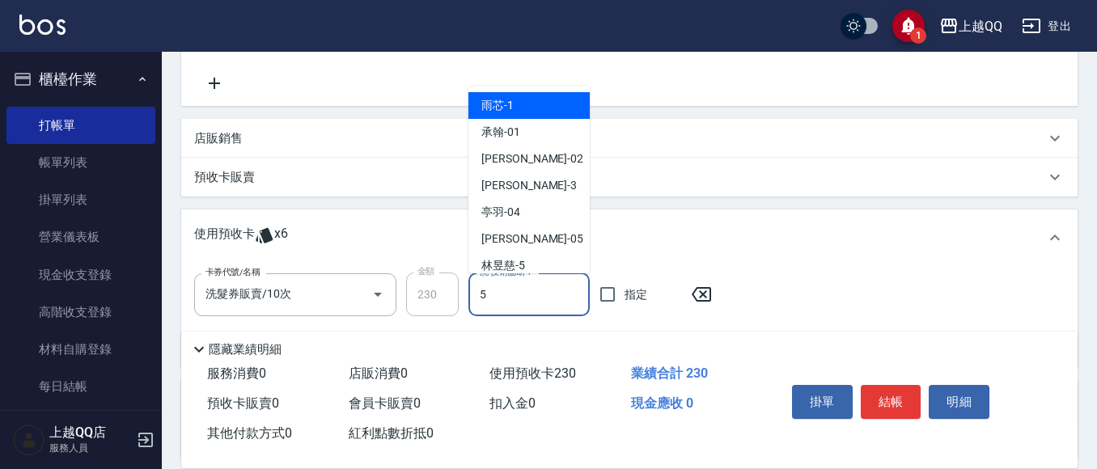
type input "林昱慈-5"
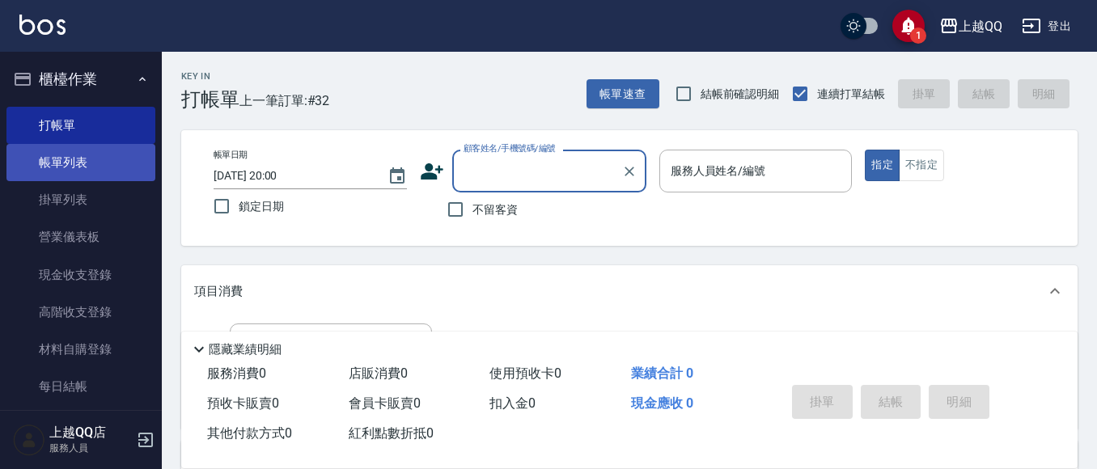
click at [91, 175] on link "帳單列表" at bounding box center [80, 162] width 149 height 37
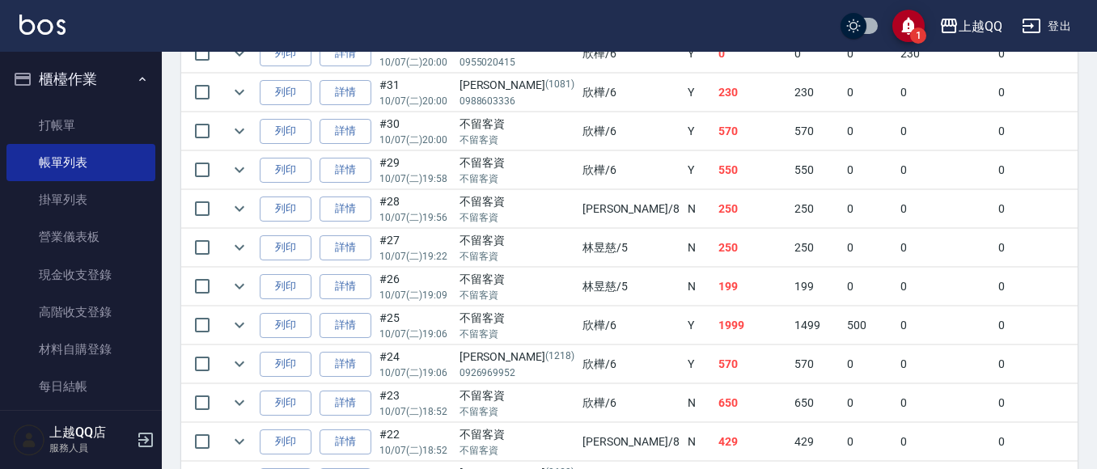
scroll to position [433, 0]
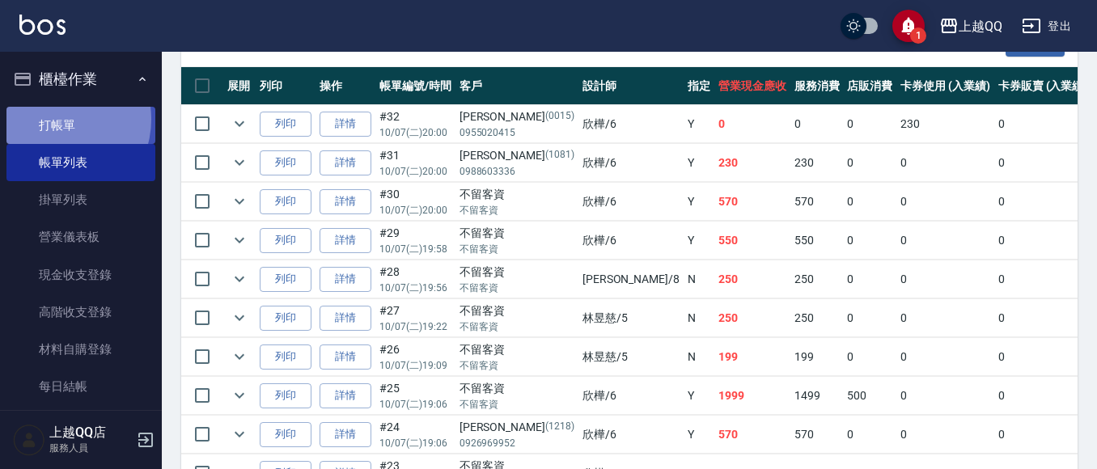
click at [57, 119] on link "打帳單" at bounding box center [80, 125] width 149 height 37
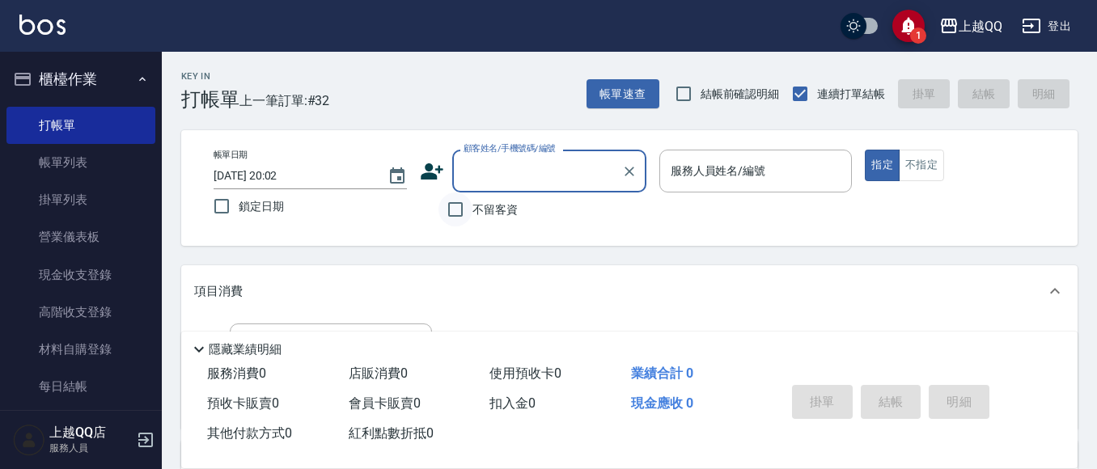
click at [451, 206] on input "不留客資" at bounding box center [456, 210] width 34 height 34
checkbox input "true"
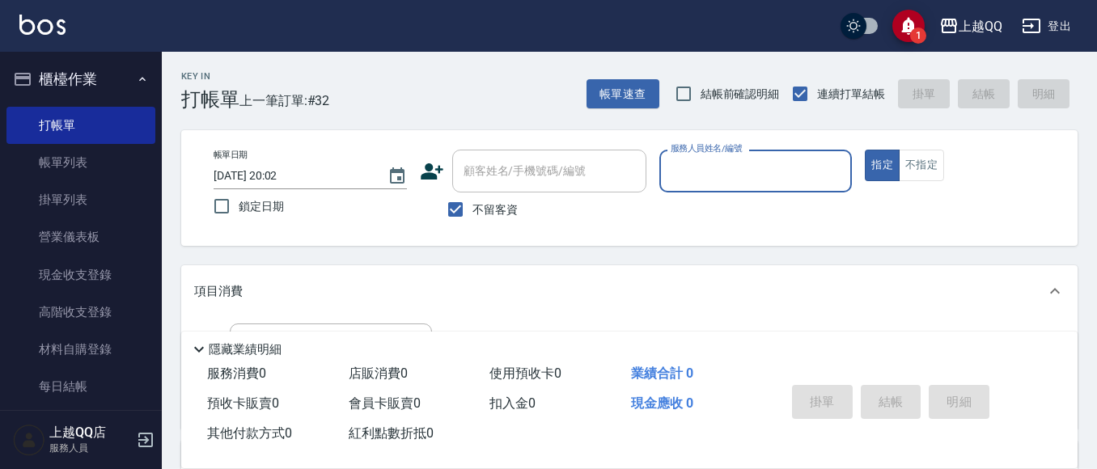
drag, startPoint x: 63, startPoint y: 163, endPoint x: 310, endPoint y: 247, distance: 260.5
click at [62, 165] on link "帳單列表" at bounding box center [80, 162] width 149 height 37
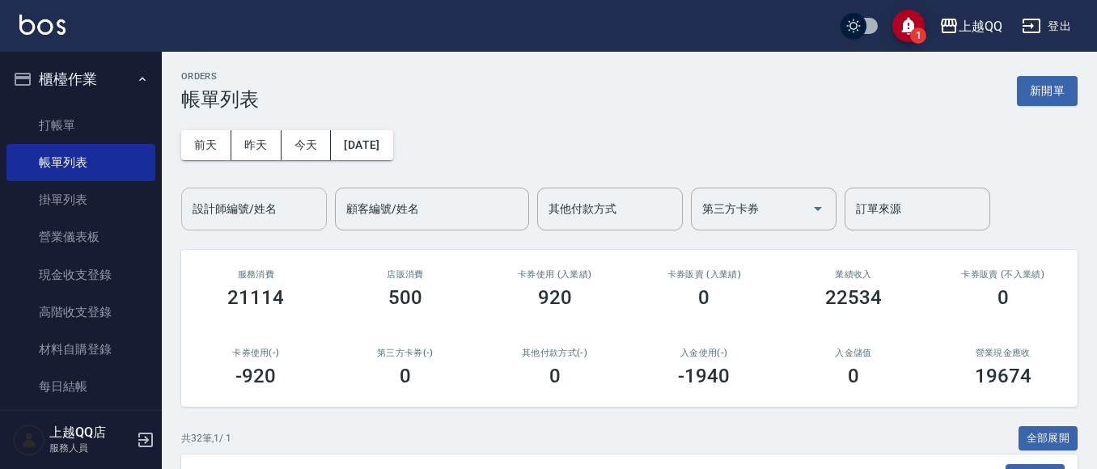
click at [275, 218] on input "設計師編號/姓名" at bounding box center [254, 209] width 131 height 28
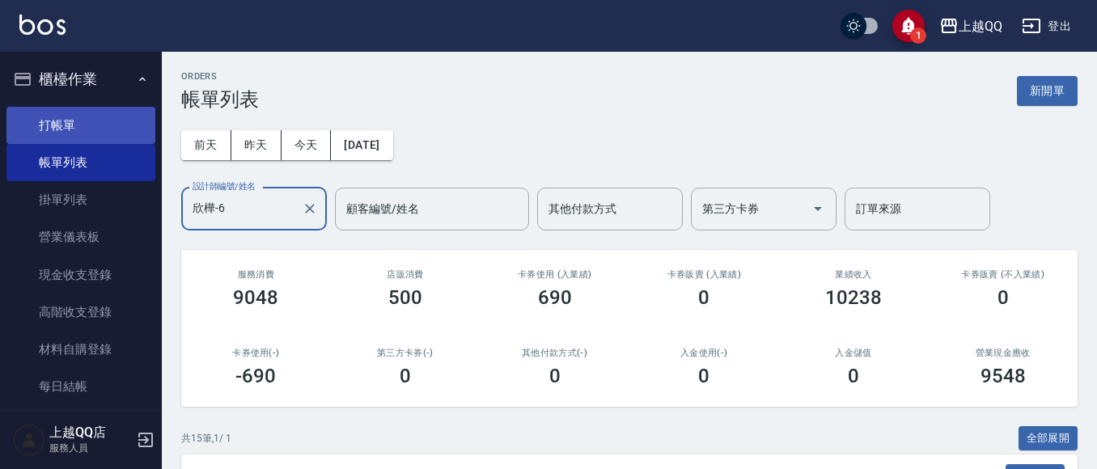
type input "欣樺-6"
click at [72, 126] on link "打帳單" at bounding box center [80, 125] width 149 height 37
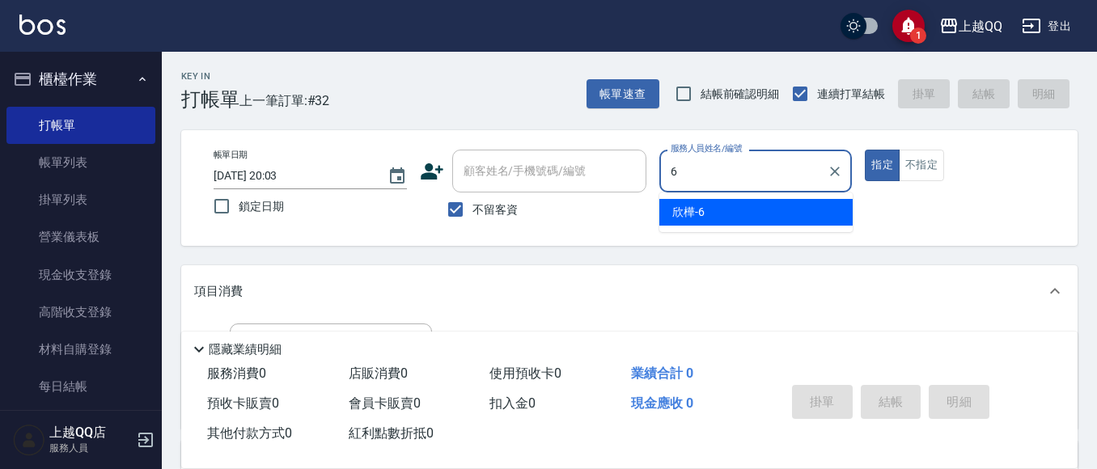
type input "欣樺-6"
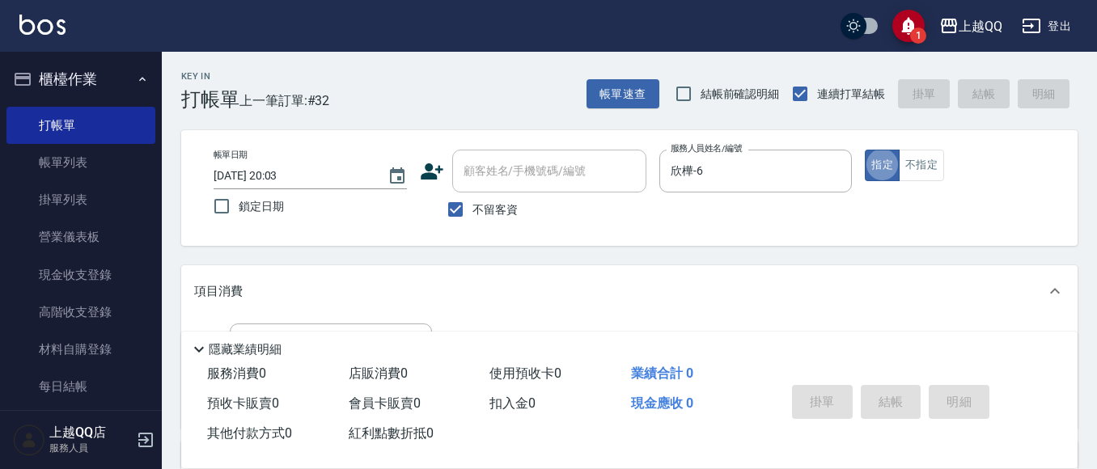
type button "true"
click at [918, 166] on button "不指定" at bounding box center [921, 166] width 45 height 32
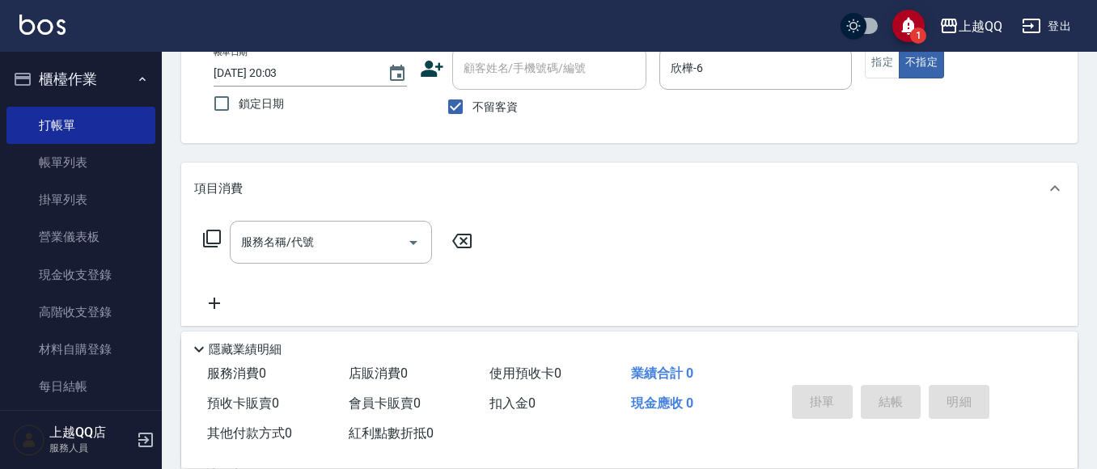
scroll to position [104, 0]
click at [211, 233] on icon at bounding box center [211, 237] width 19 height 19
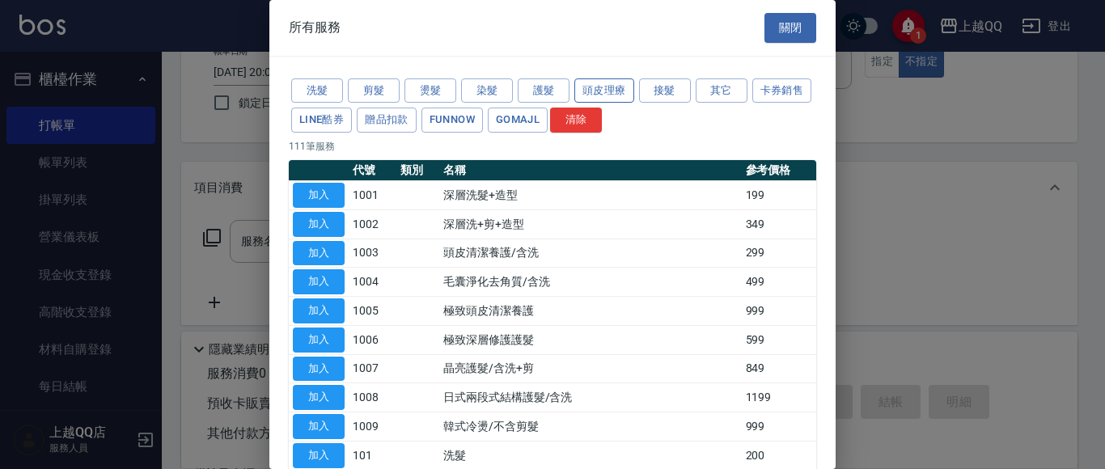
click at [623, 79] on button "頭皮理療" at bounding box center [605, 90] width 60 height 25
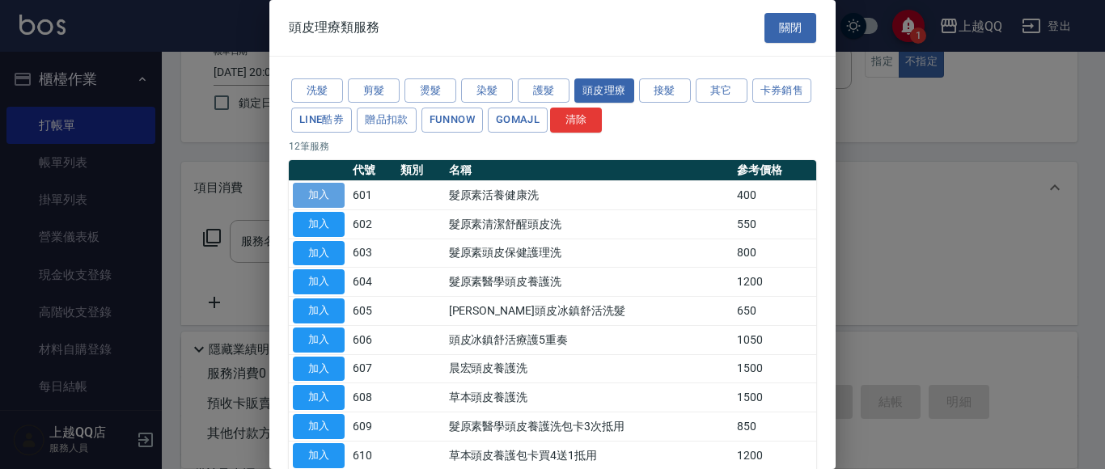
click at [332, 189] on button "加入" at bounding box center [319, 195] width 52 height 25
type input "髮原素活養健康洗(601)"
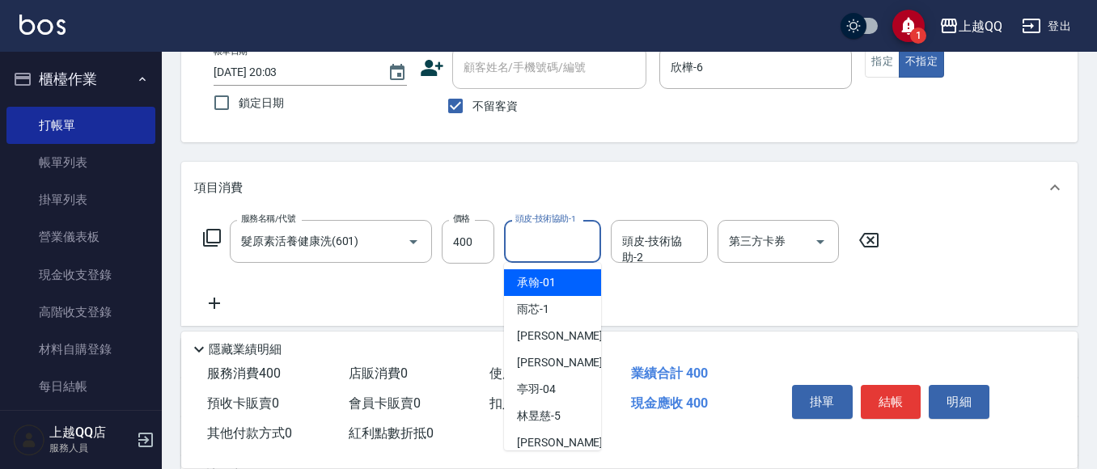
click at [536, 256] on input "頭皮-技術協助-1" at bounding box center [552, 241] width 83 height 28
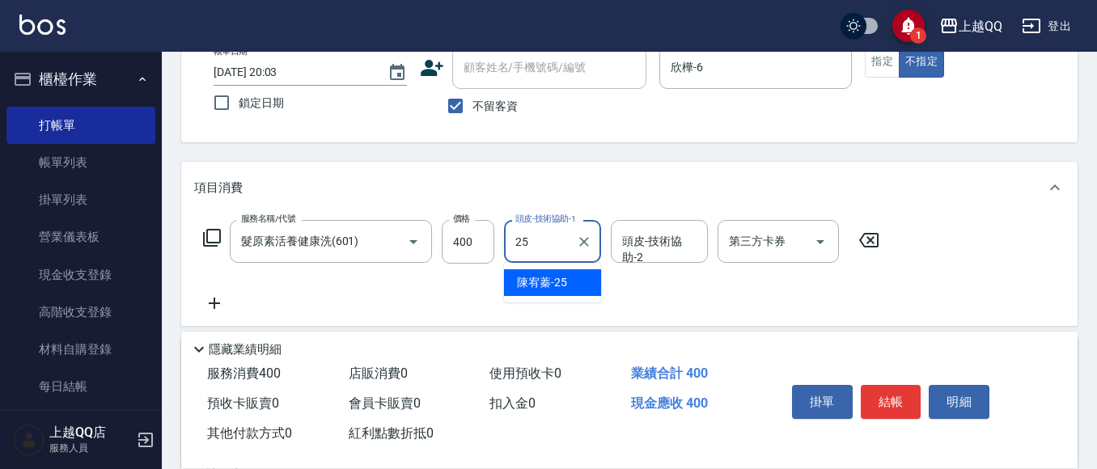
click at [572, 279] on div "陳宥蓁 -25" at bounding box center [552, 282] width 97 height 27
type input "陳宥蓁-25"
click at [886, 398] on button "結帳" at bounding box center [891, 402] width 61 height 34
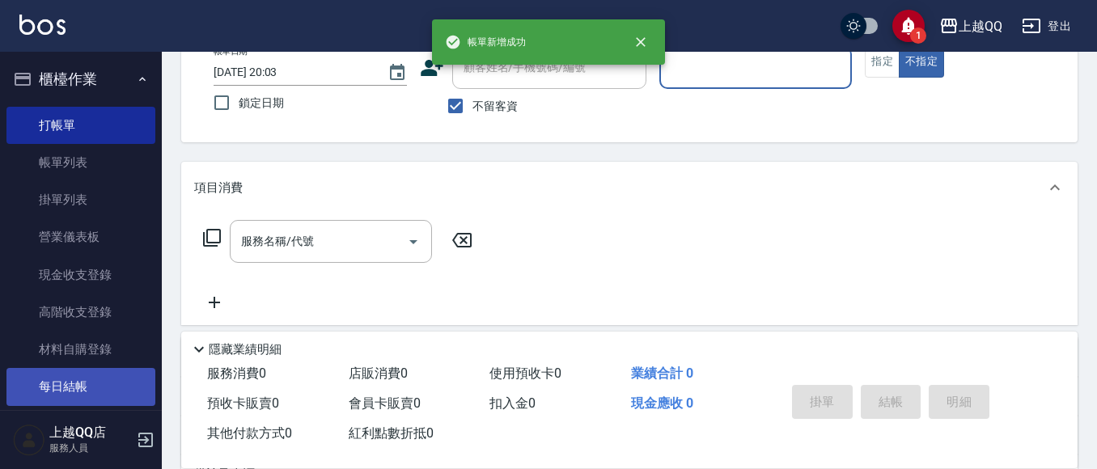
click at [64, 388] on link "每日結帳" at bounding box center [80, 386] width 149 height 37
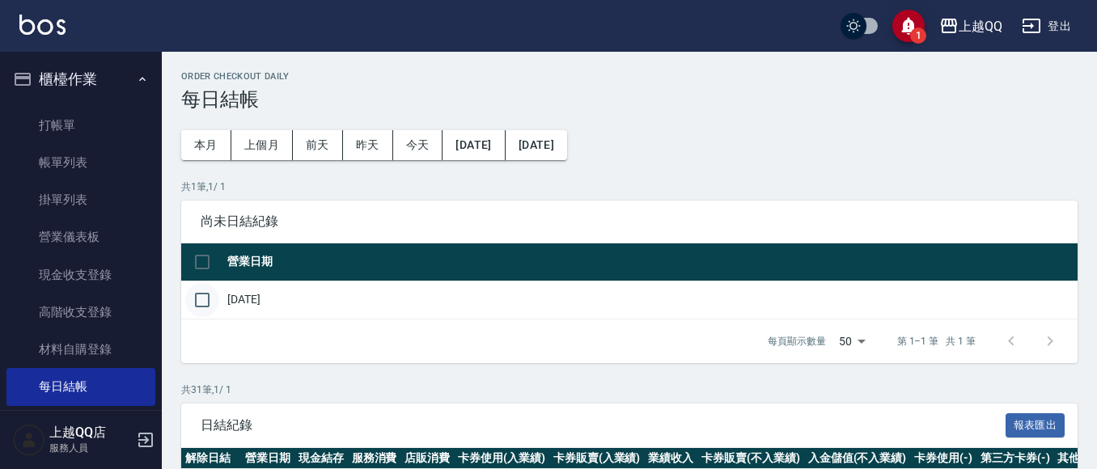
click at [201, 294] on input "checkbox" at bounding box center [202, 300] width 34 height 34
checkbox input "true"
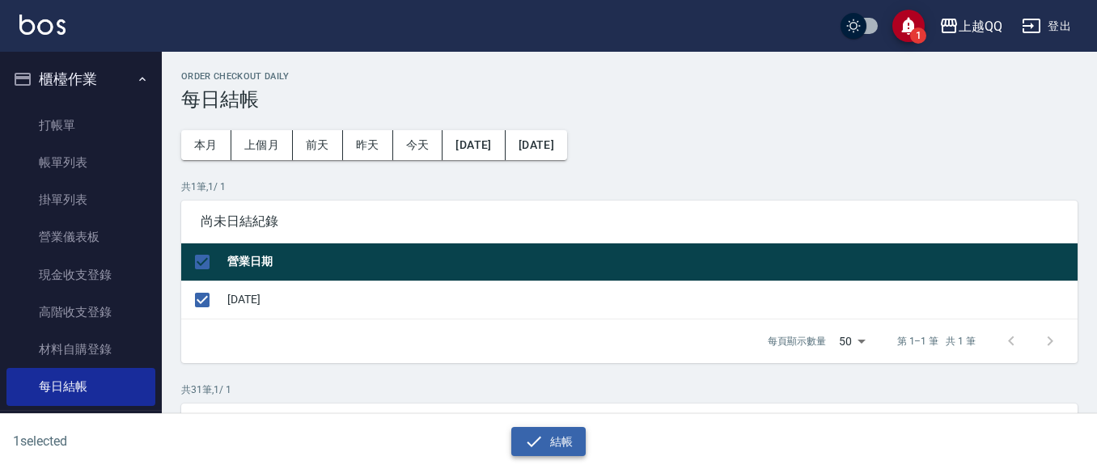
click at [545, 438] on button "結帳" at bounding box center [548, 442] width 75 height 30
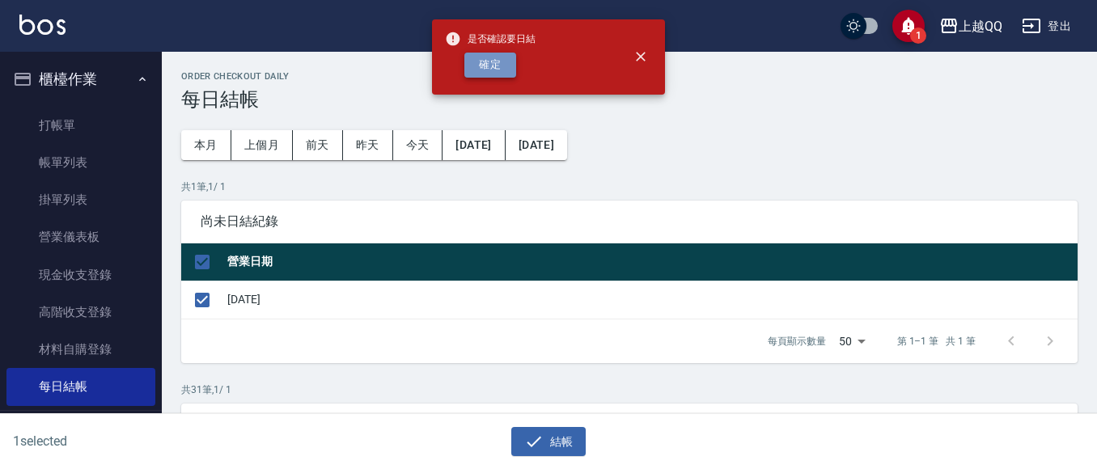
click at [495, 63] on button "確定" at bounding box center [491, 65] width 52 height 25
checkbox input "false"
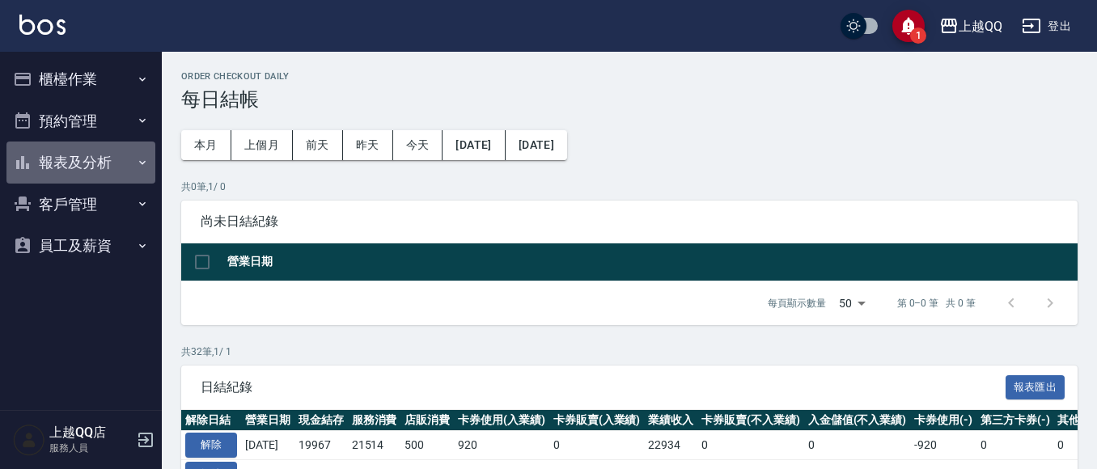
click at [92, 167] on button "報表及分析" at bounding box center [80, 163] width 149 height 42
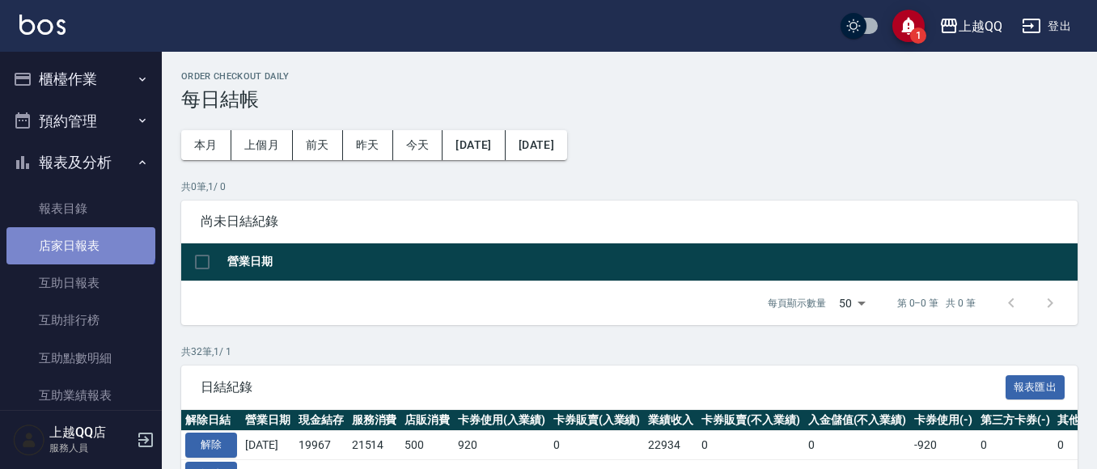
click at [79, 239] on link "店家日報表" at bounding box center [80, 245] width 149 height 37
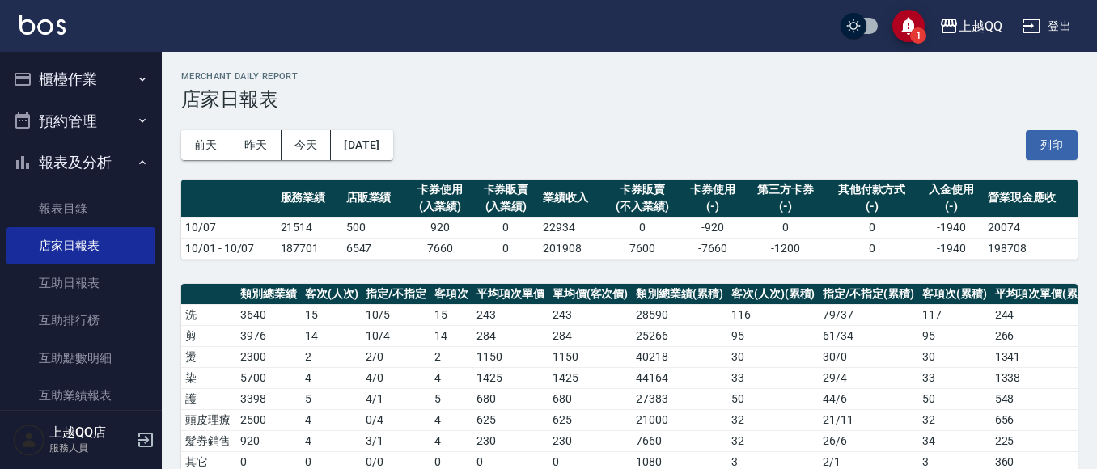
scroll to position [593, 0]
